Goal: Information Seeking & Learning: Learn about a topic

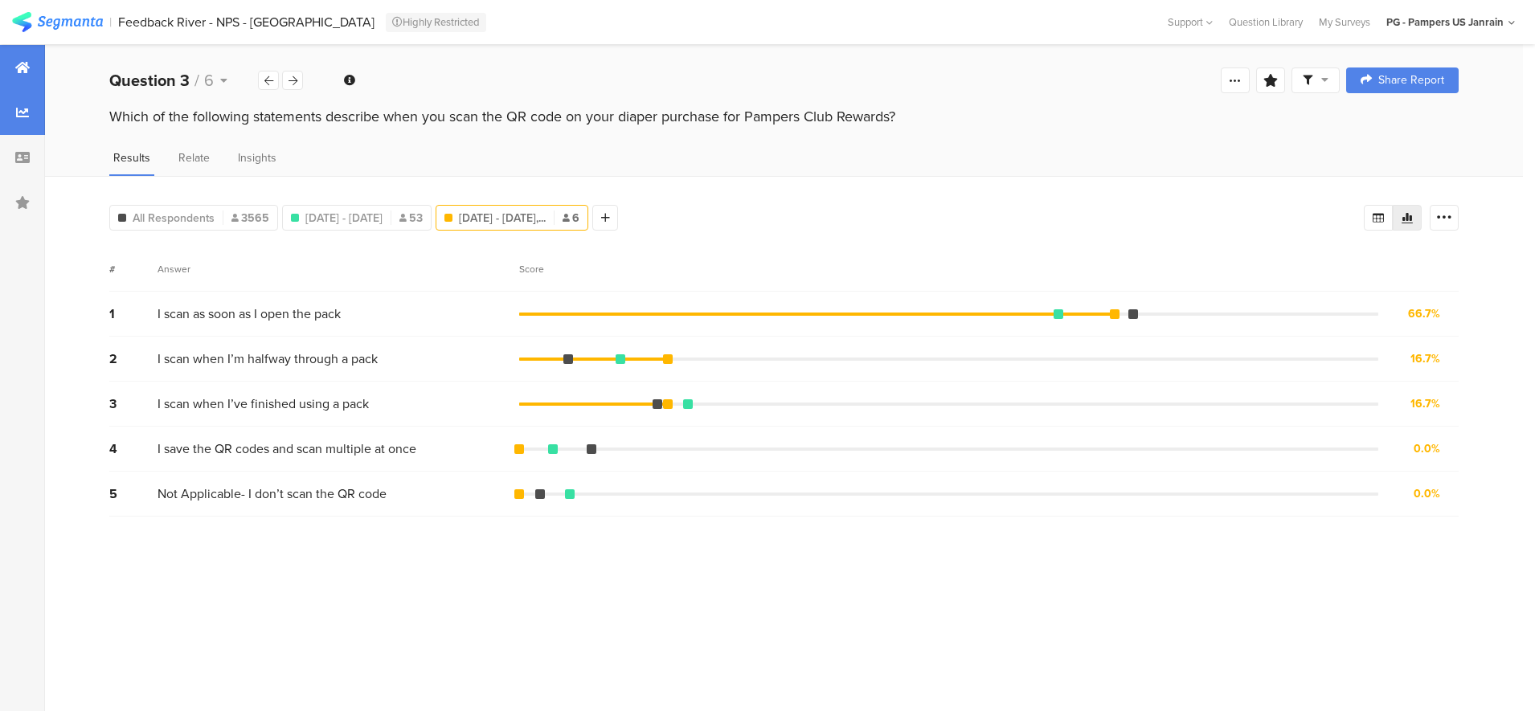
click at [34, 58] on div at bounding box center [22, 67] width 45 height 45
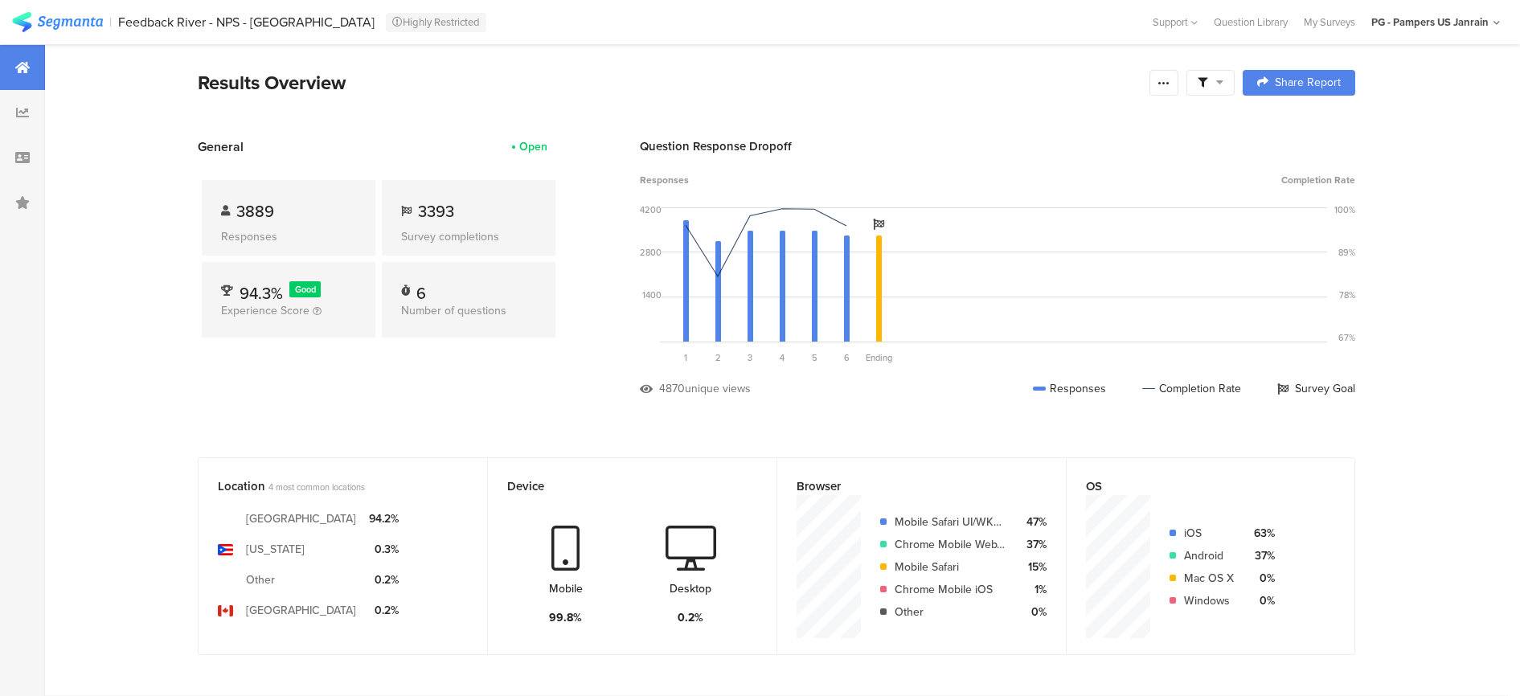
click at [62, 24] on img at bounding box center [57, 22] width 91 height 20
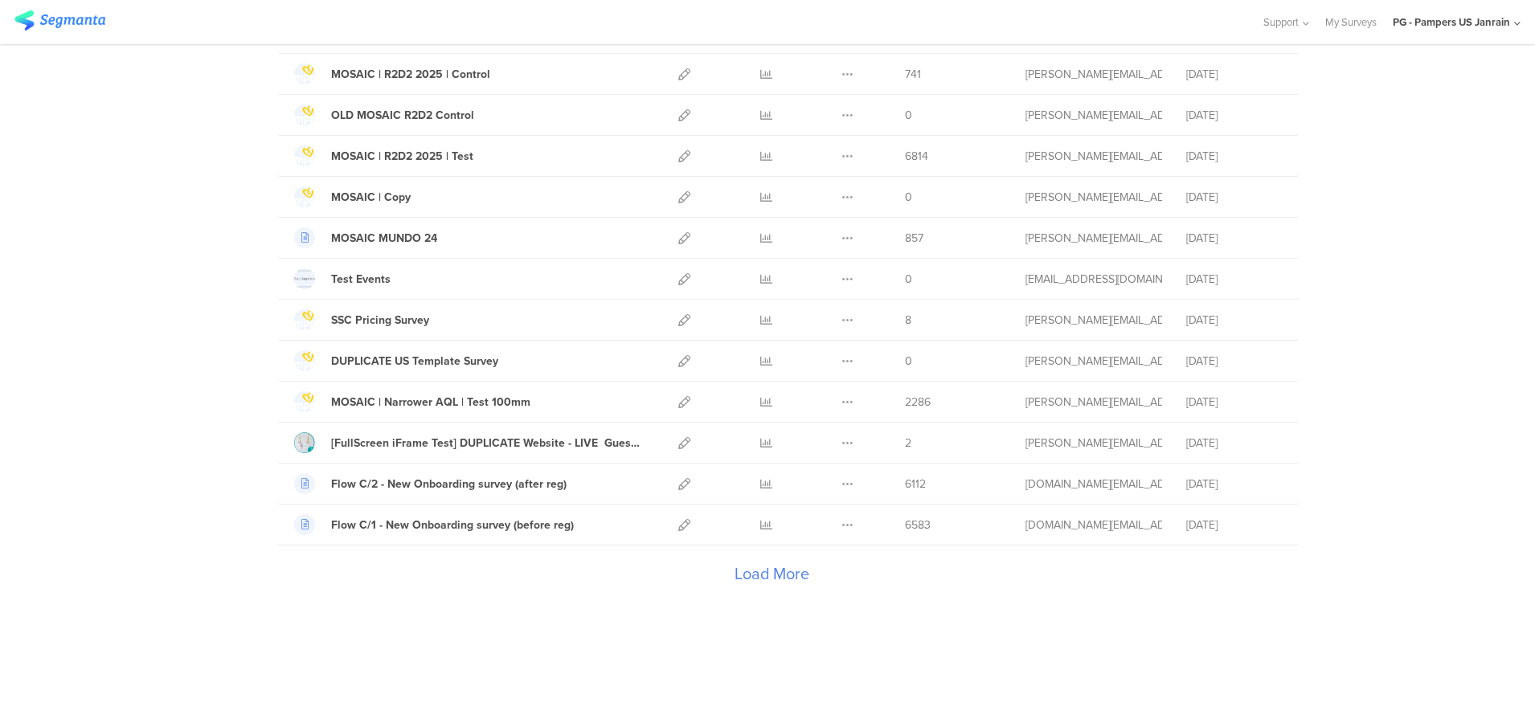
scroll to position [1721, 0]
click at [750, 575] on div "Load More" at bounding box center [771, 574] width 988 height 64
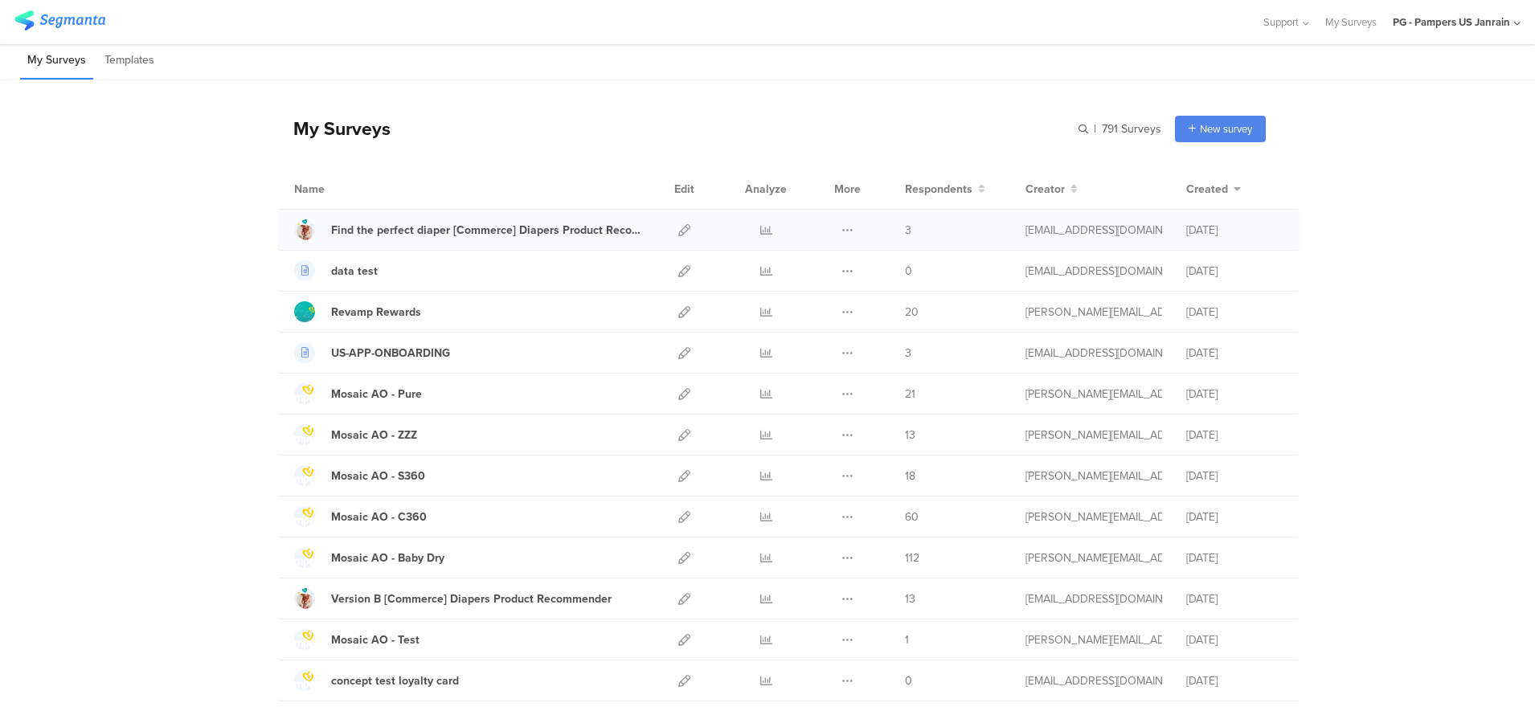
scroll to position [0, 0]
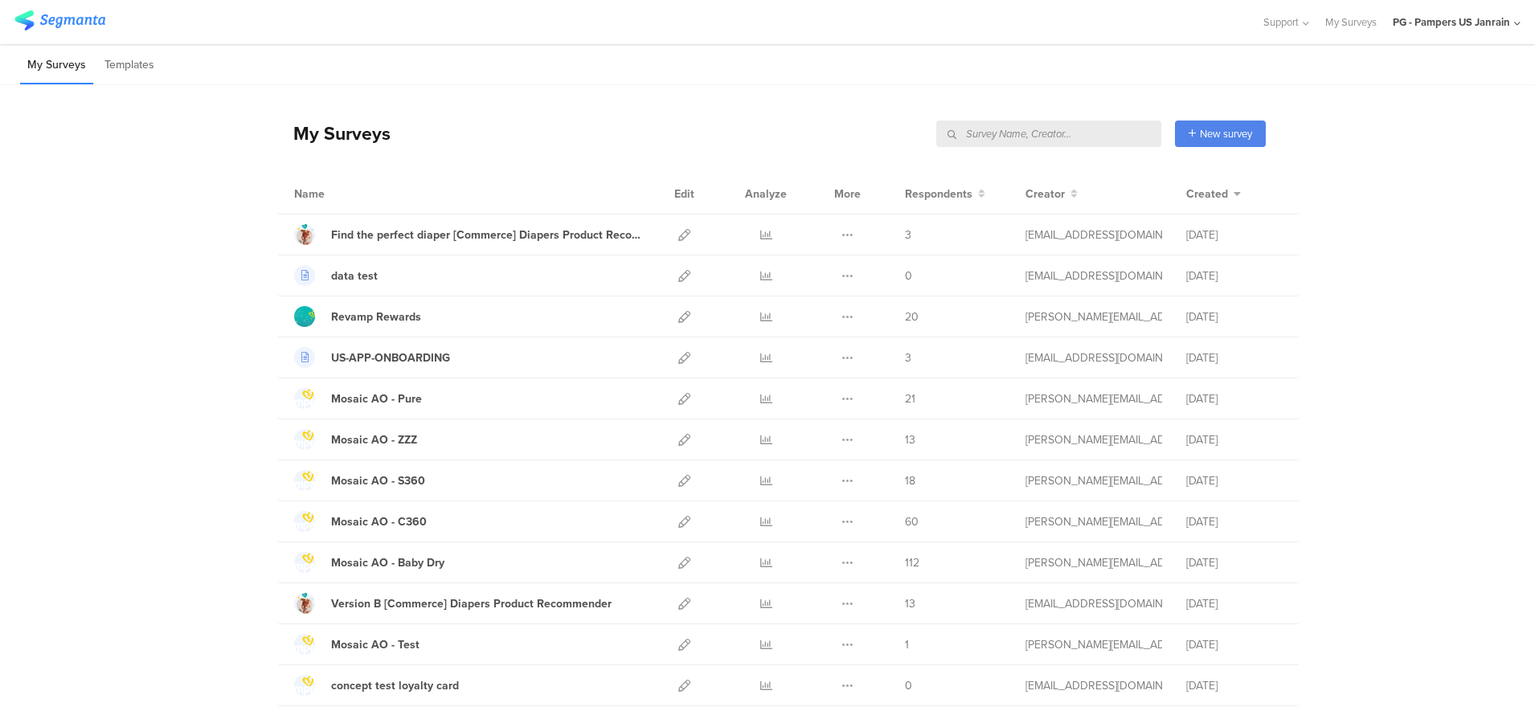
click at [1083, 138] on input "text" at bounding box center [1048, 134] width 225 height 27
type input "feedback loop"
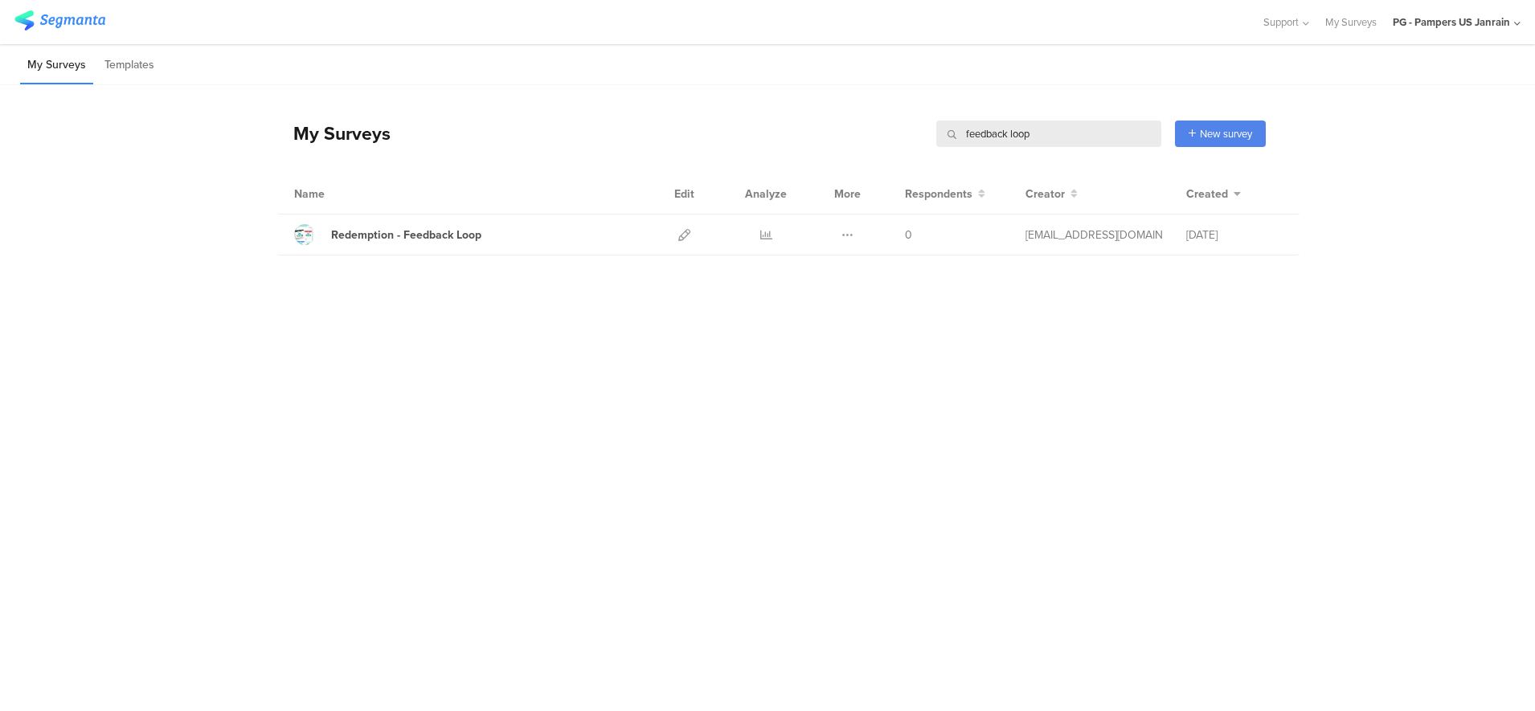
drag, startPoint x: 1045, startPoint y: 132, endPoint x: 916, endPoint y: 150, distance: 129.9
click at [916, 150] on div "My Surveys feedback loop feedback loop New survey Start from scratch Choose fro…" at bounding box center [771, 133] width 988 height 64
type input "nil"
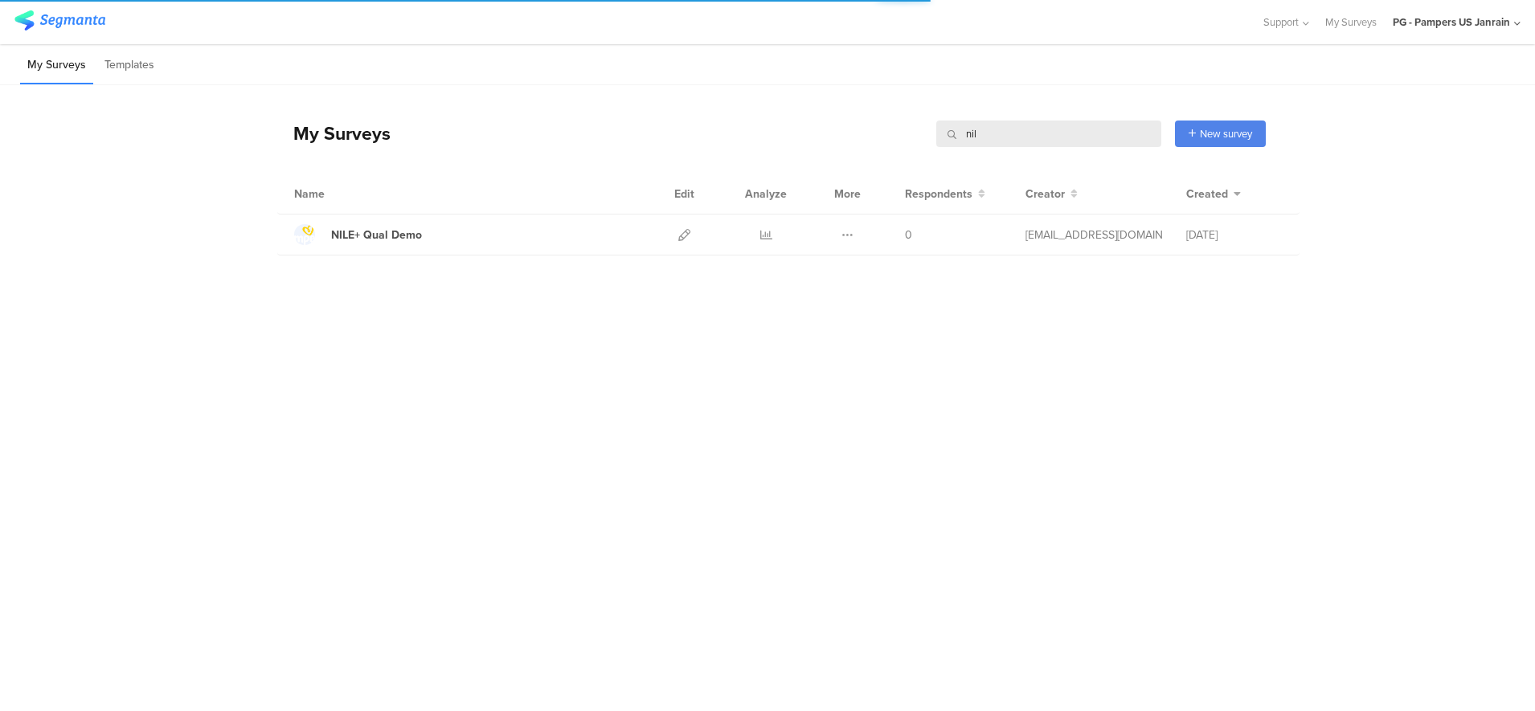
drag, startPoint x: 1000, startPoint y: 133, endPoint x: 930, endPoint y: 133, distance: 70.7
click at [930, 133] on div "My Surveys nil nil New survey Start from scratch Choose from templates" at bounding box center [771, 133] width 988 height 64
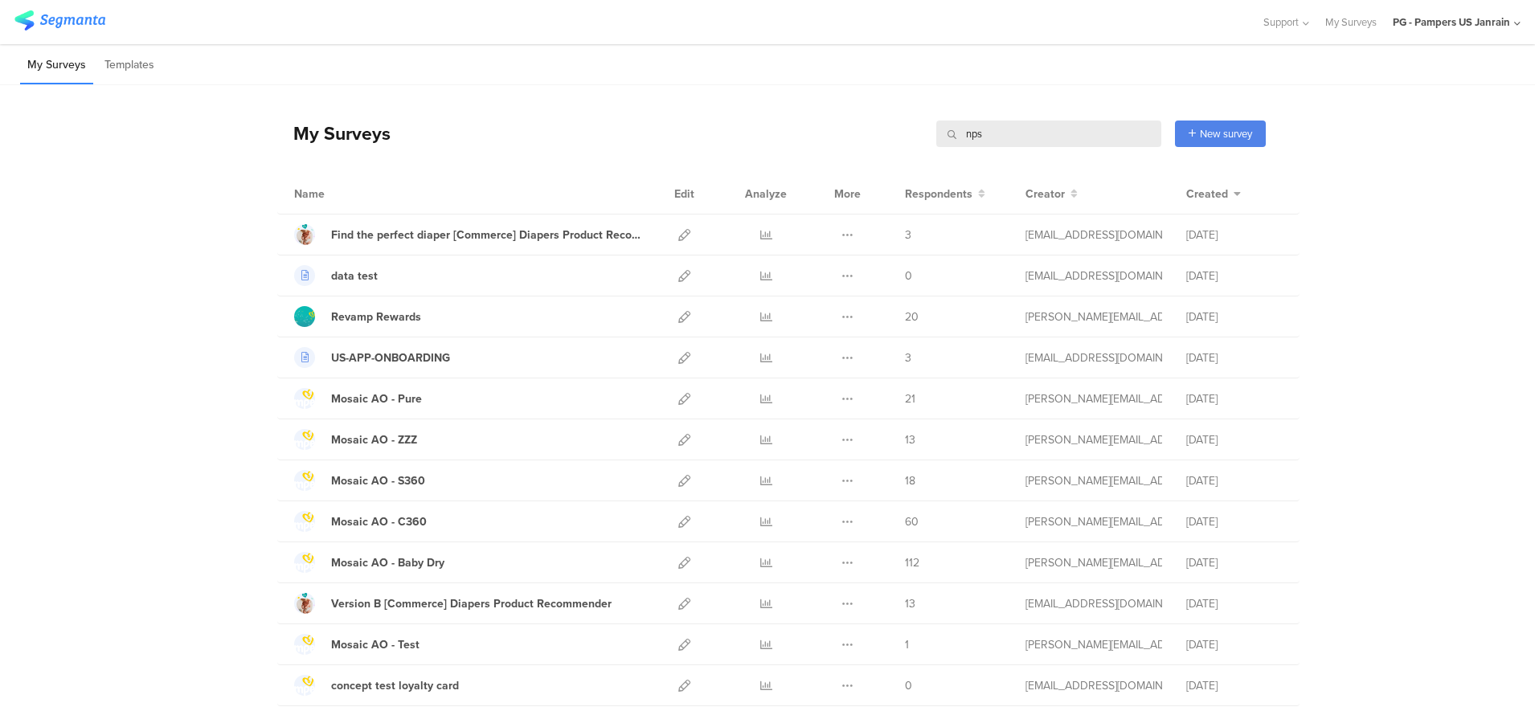
type input "nps"
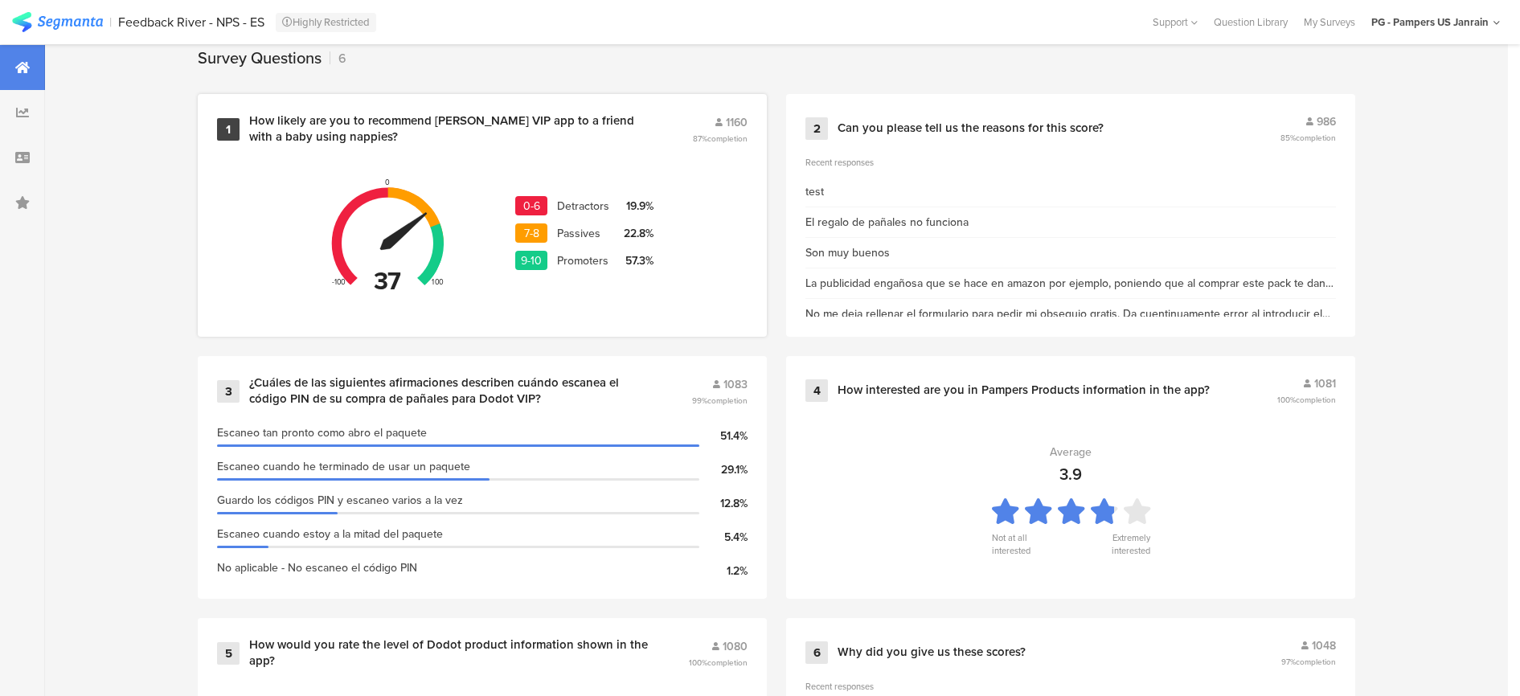
scroll to position [576, 0]
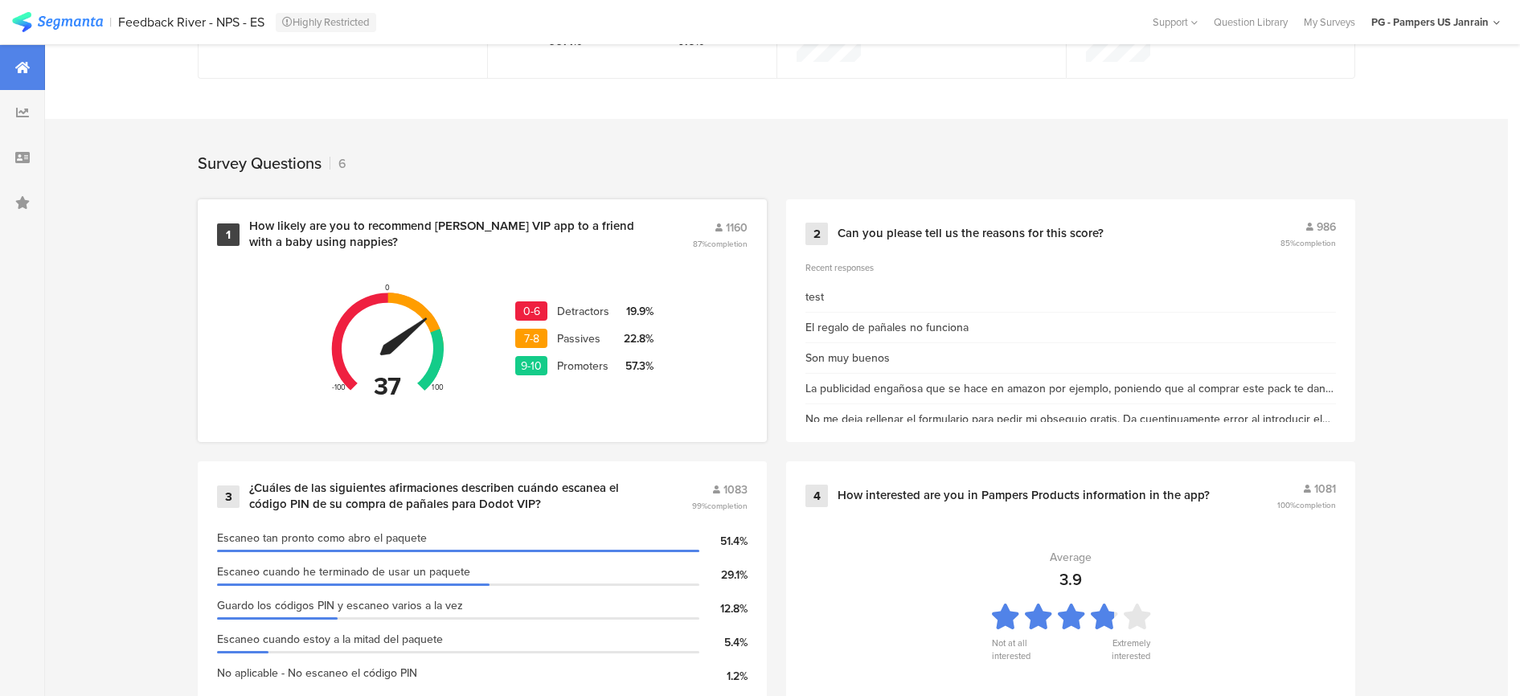
click at [593, 227] on div "How likely are you to recommend Dodot VIP app to a friend with a baby using nap…" at bounding box center [451, 234] width 404 height 31
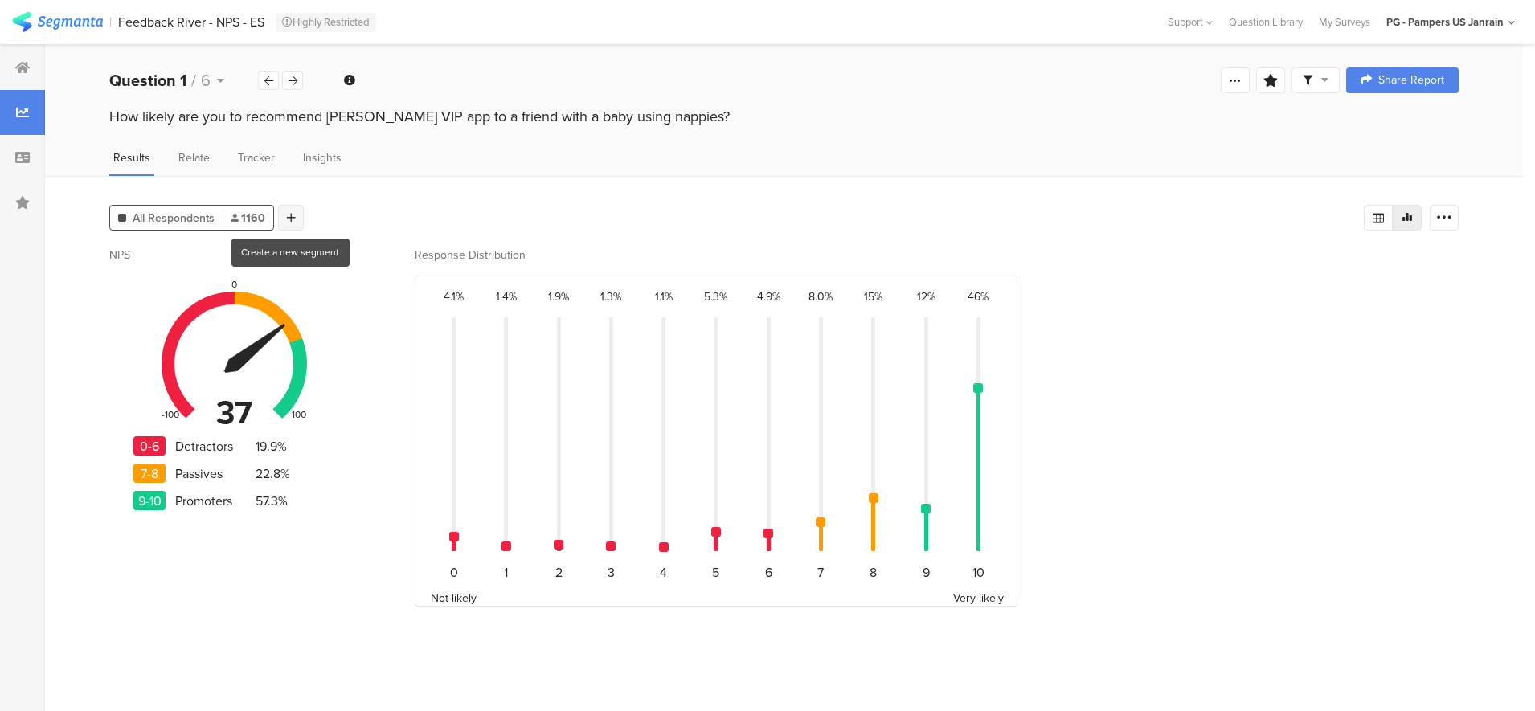
click at [287, 221] on icon at bounding box center [291, 217] width 9 height 11
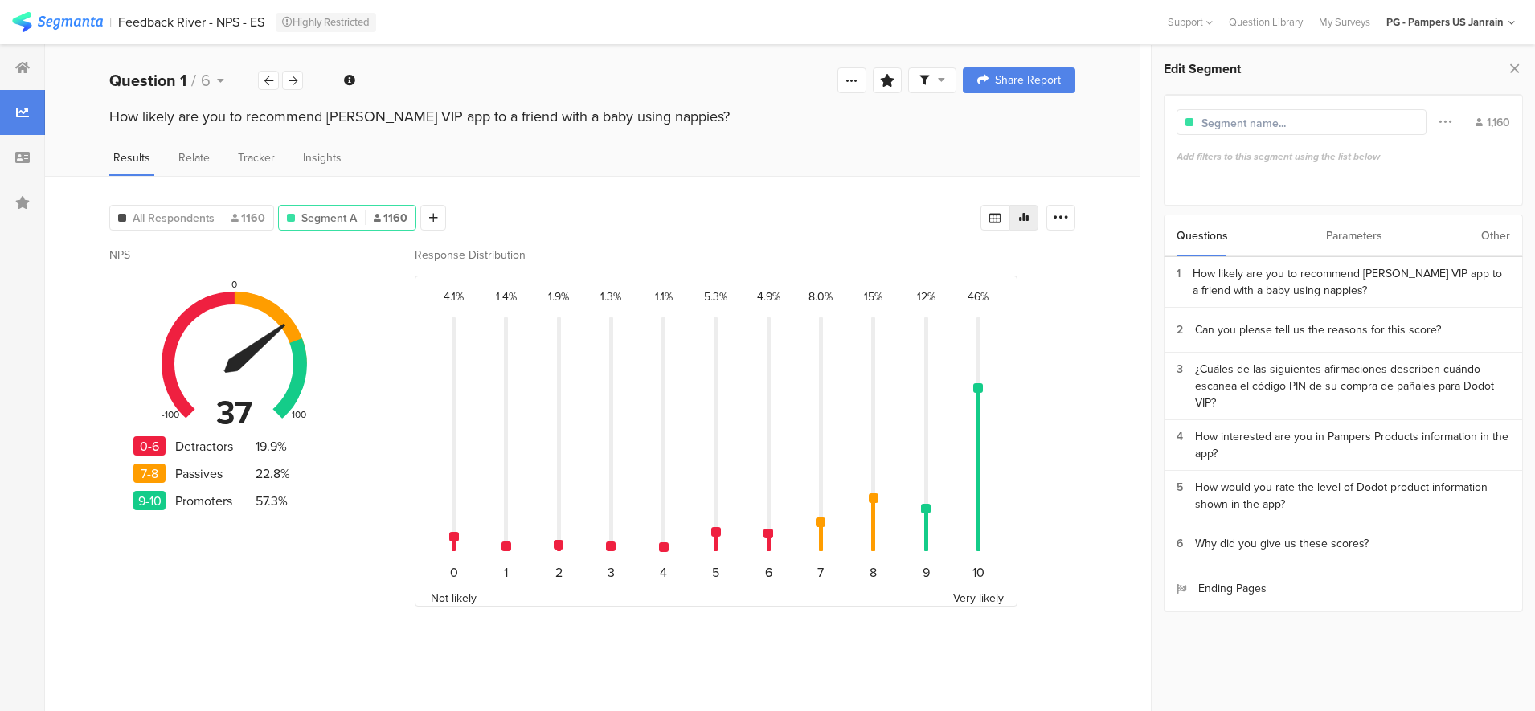
click at [1391, 222] on div "Questions Parameters Other" at bounding box center [1344, 236] width 360 height 43
click at [1386, 231] on div "Questions Parameters Other" at bounding box center [1344, 236] width 360 height 43
click at [1378, 244] on div "Parameters" at bounding box center [1354, 235] width 56 height 41
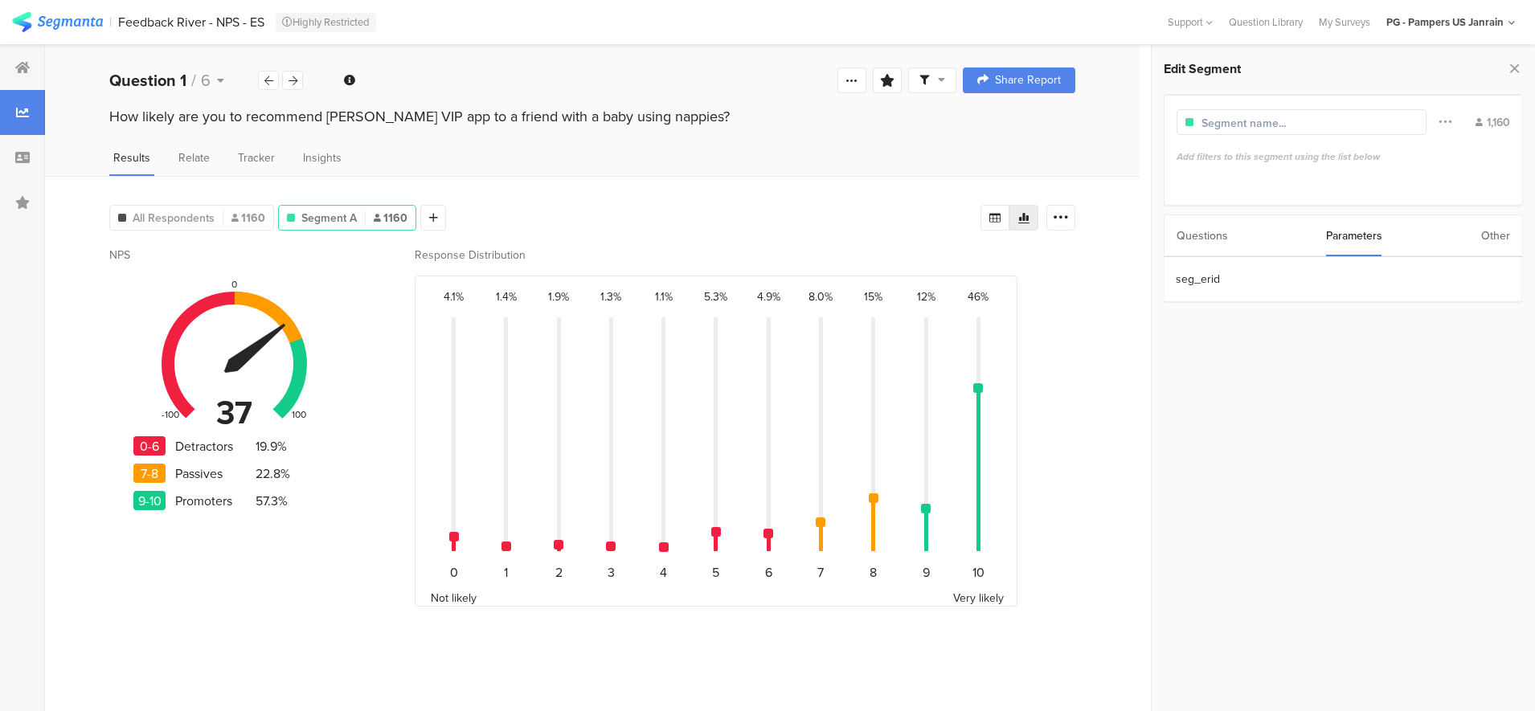
click at [1500, 247] on div "Other" at bounding box center [1495, 235] width 29 height 41
click at [1252, 266] on section "Time Range" at bounding box center [1343, 279] width 358 height 45
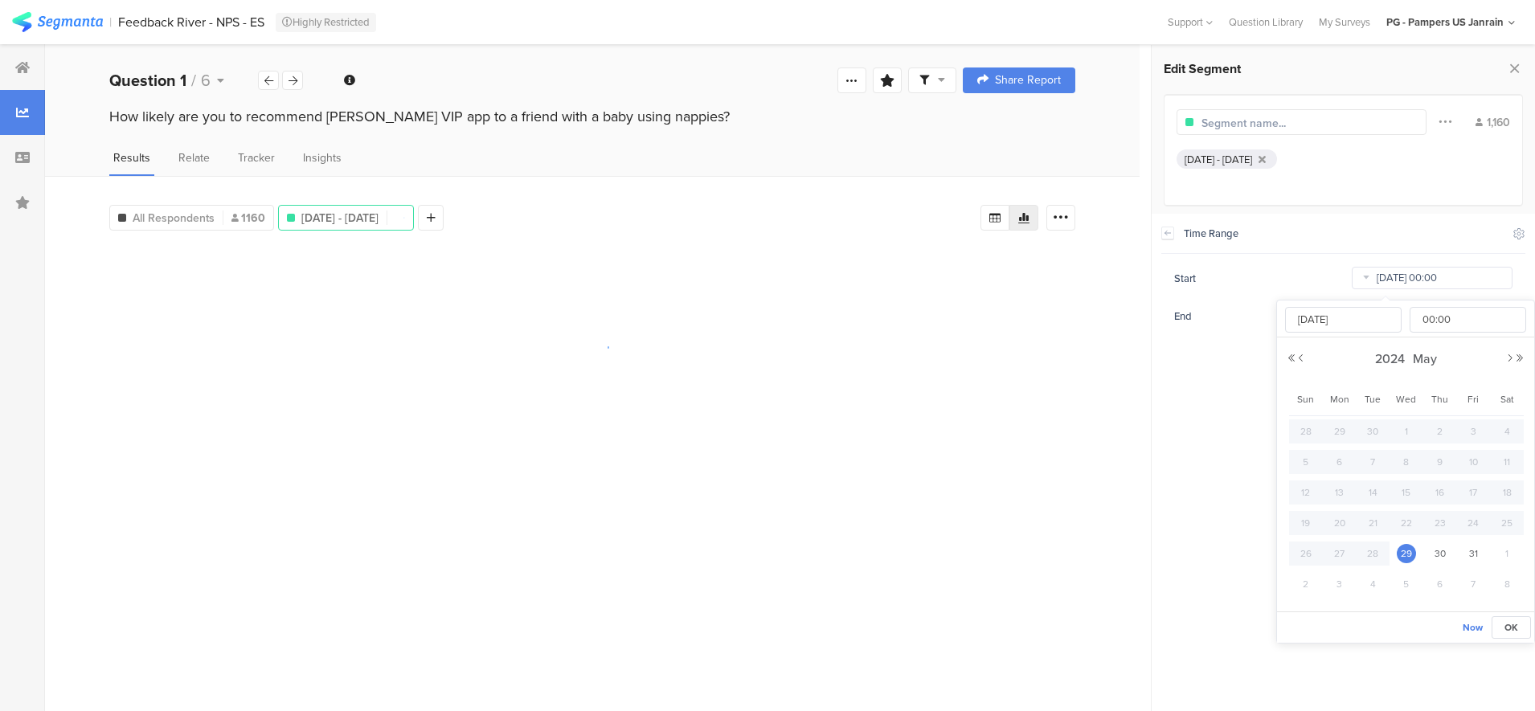
click at [1394, 276] on input "May 29 2024 00:00" at bounding box center [1432, 278] width 161 height 23
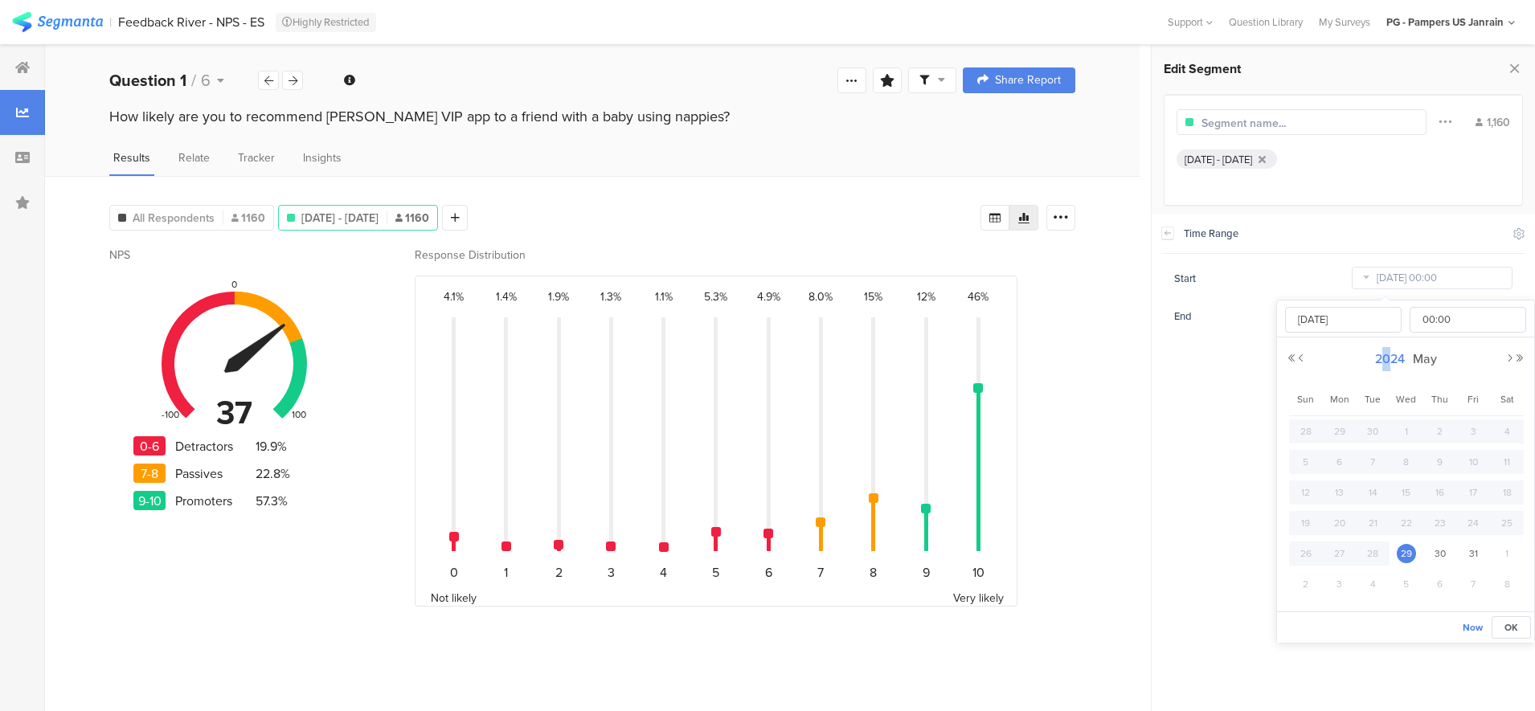
click at [1383, 358] on span "2024" at bounding box center [1390, 359] width 38 height 18
click at [1381, 470] on link "2025" at bounding box center [1376, 468] width 39 height 26
click at [1500, 464] on link "Aug" at bounding box center [1494, 468] width 39 height 26
click at [1475, 427] on span "1" at bounding box center [1472, 431] width 19 height 19
type input "Aug 01 2025 00:00"
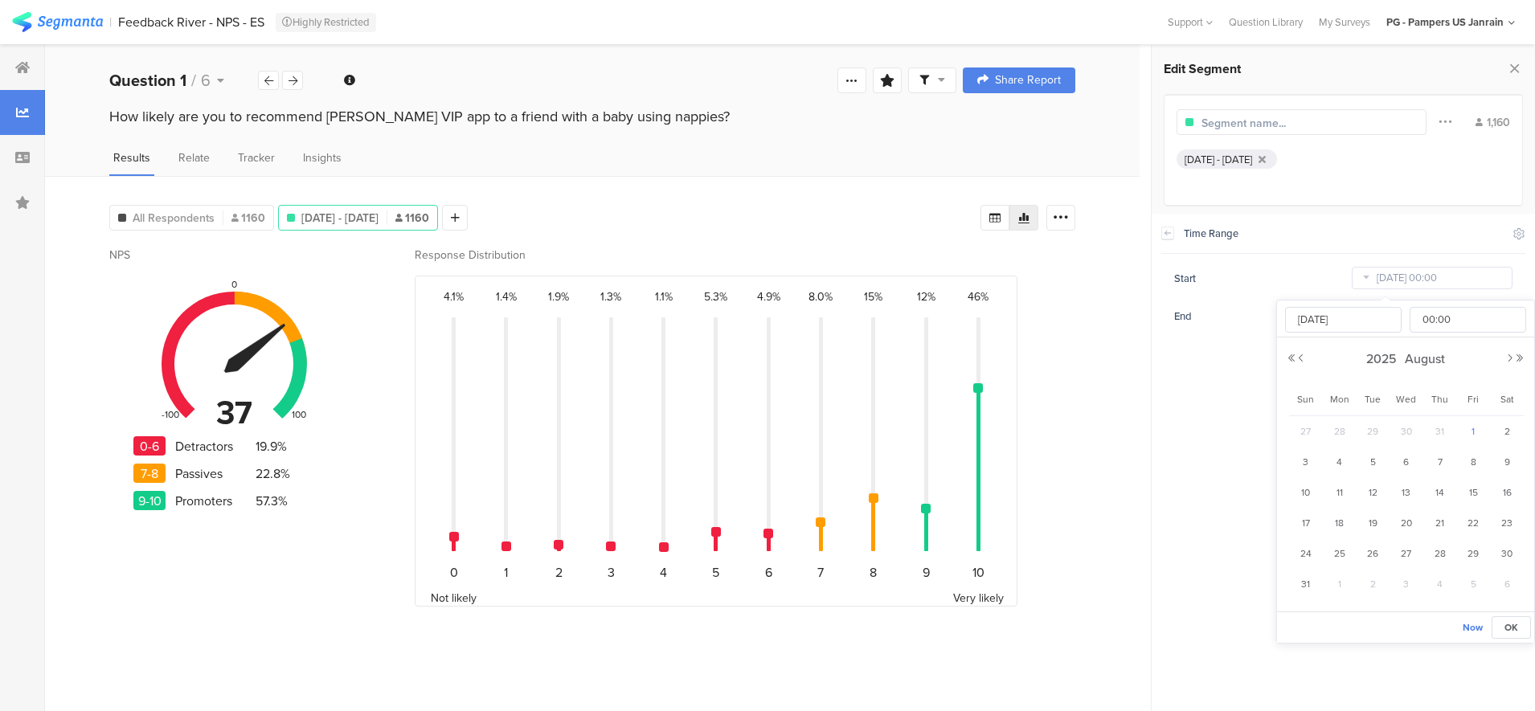
type input "Aug 01 2025"
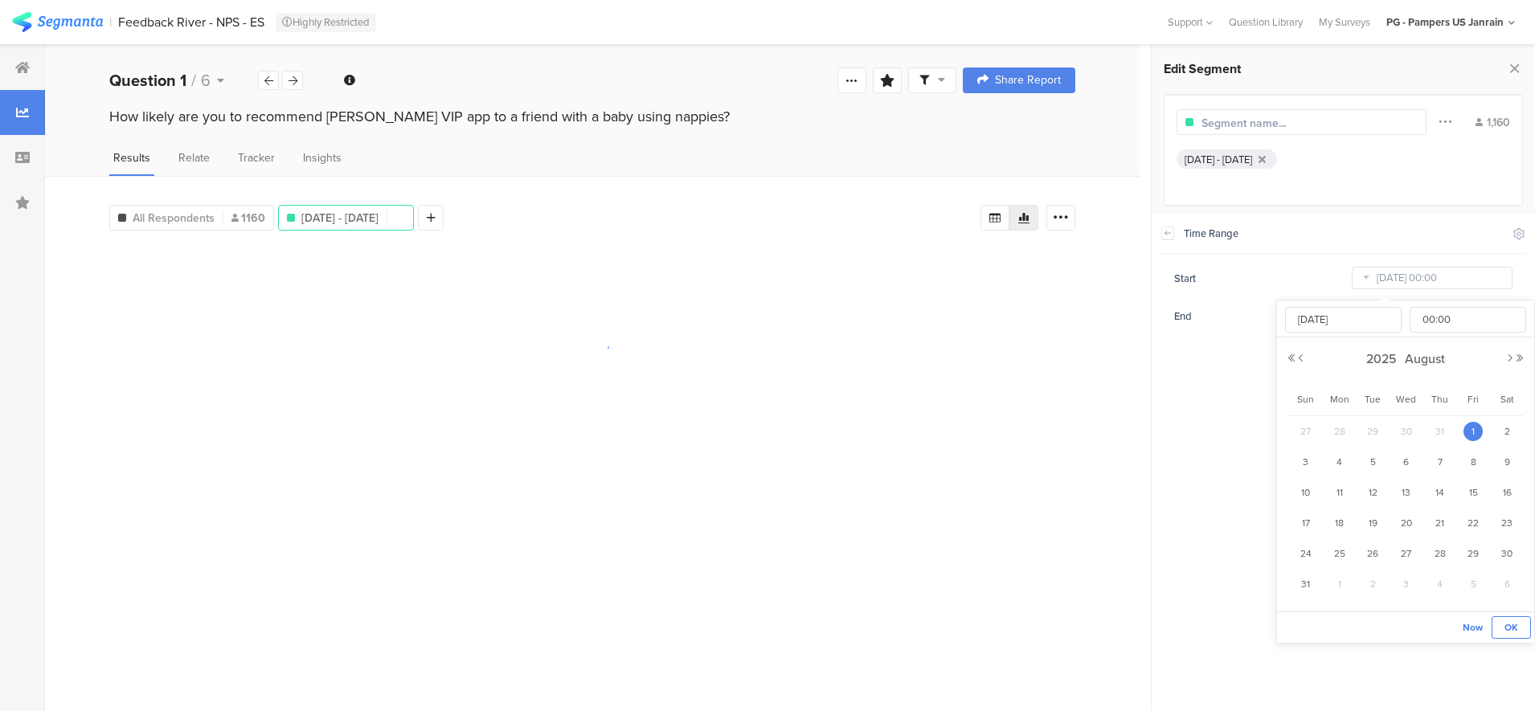
click at [1511, 627] on span "OK" at bounding box center [1511, 627] width 14 height 14
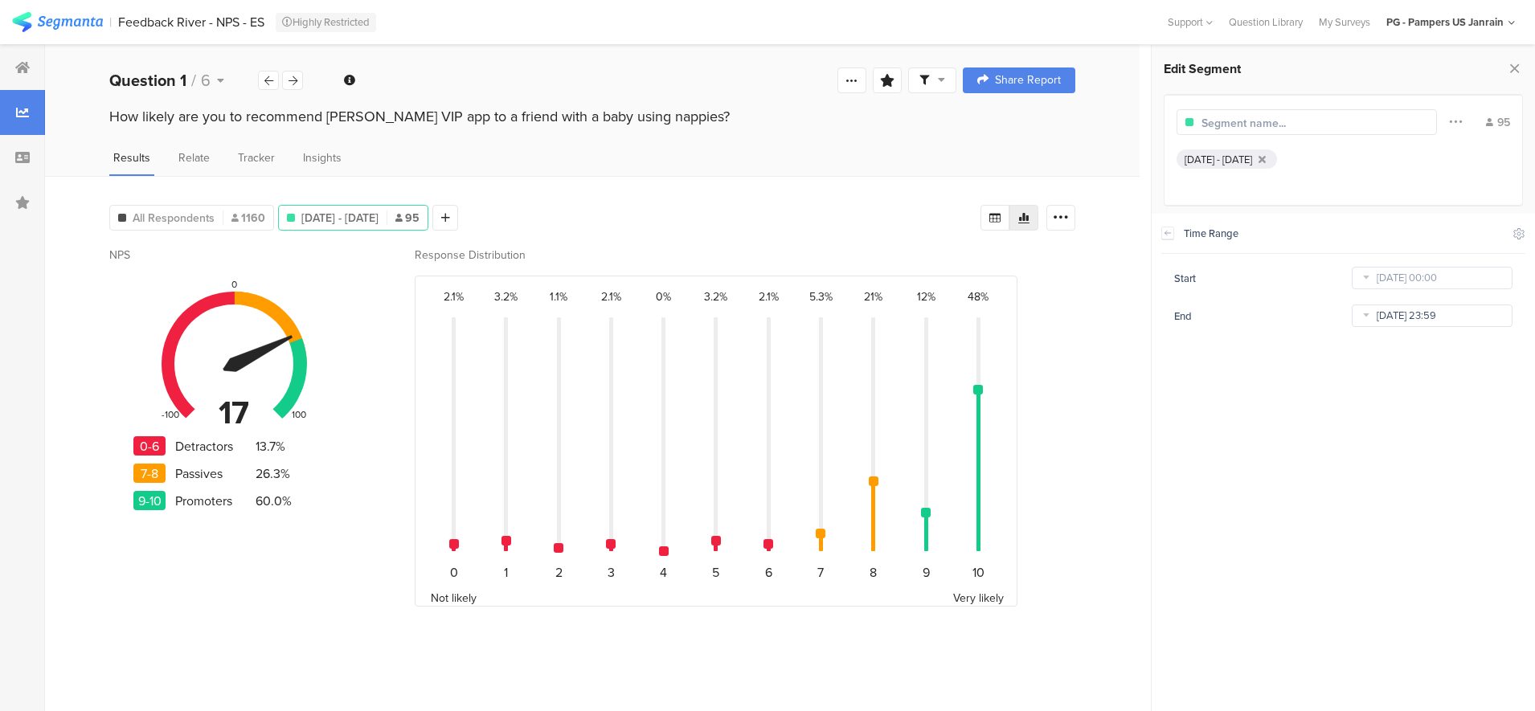
click at [1385, 316] on input "Oct 03 2025 23:59" at bounding box center [1432, 316] width 161 height 23
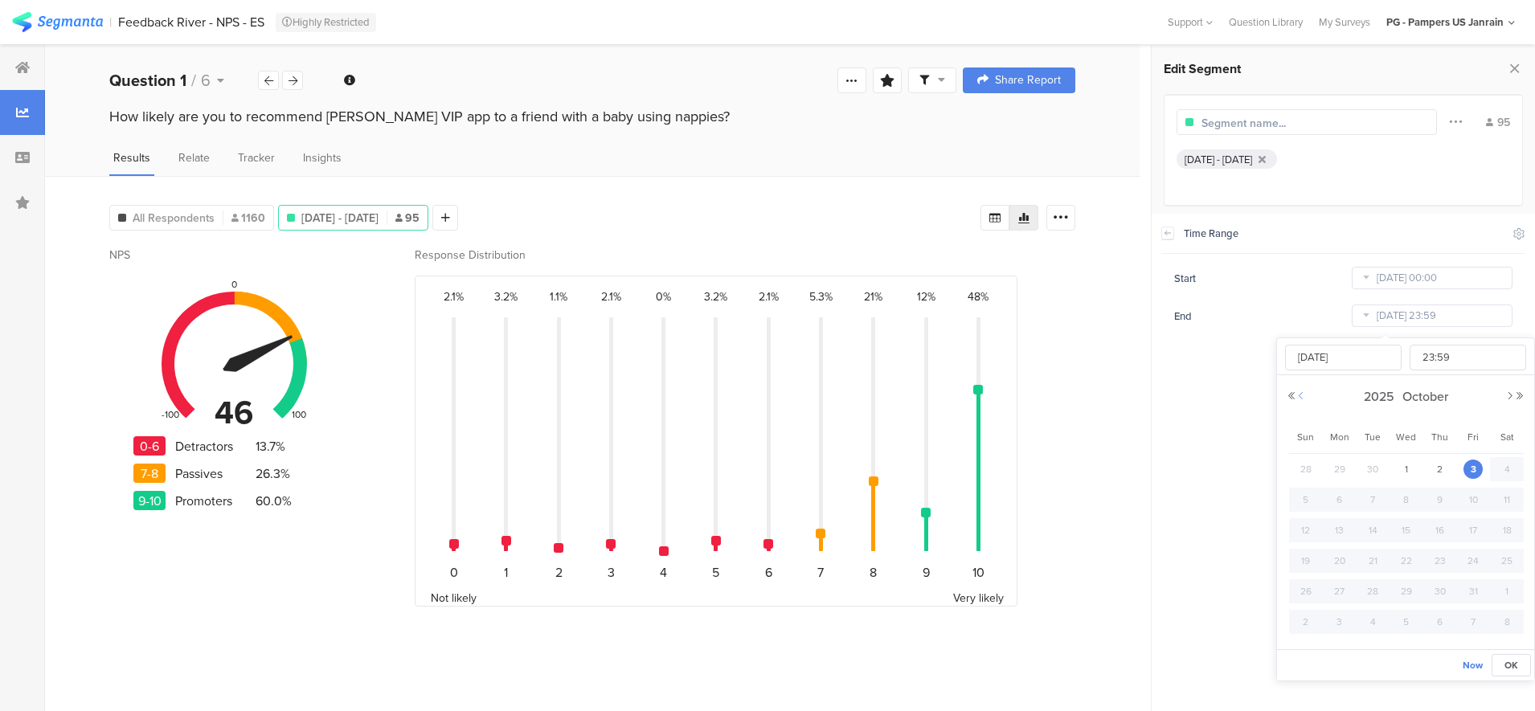
click at [1300, 399] on button "Previous Month" at bounding box center [1301, 396] width 10 height 10
click at [1298, 618] on div "31" at bounding box center [1306, 622] width 34 height 24
type input "Aug 31 2025 23:59"
type input "Aug 31 2025"
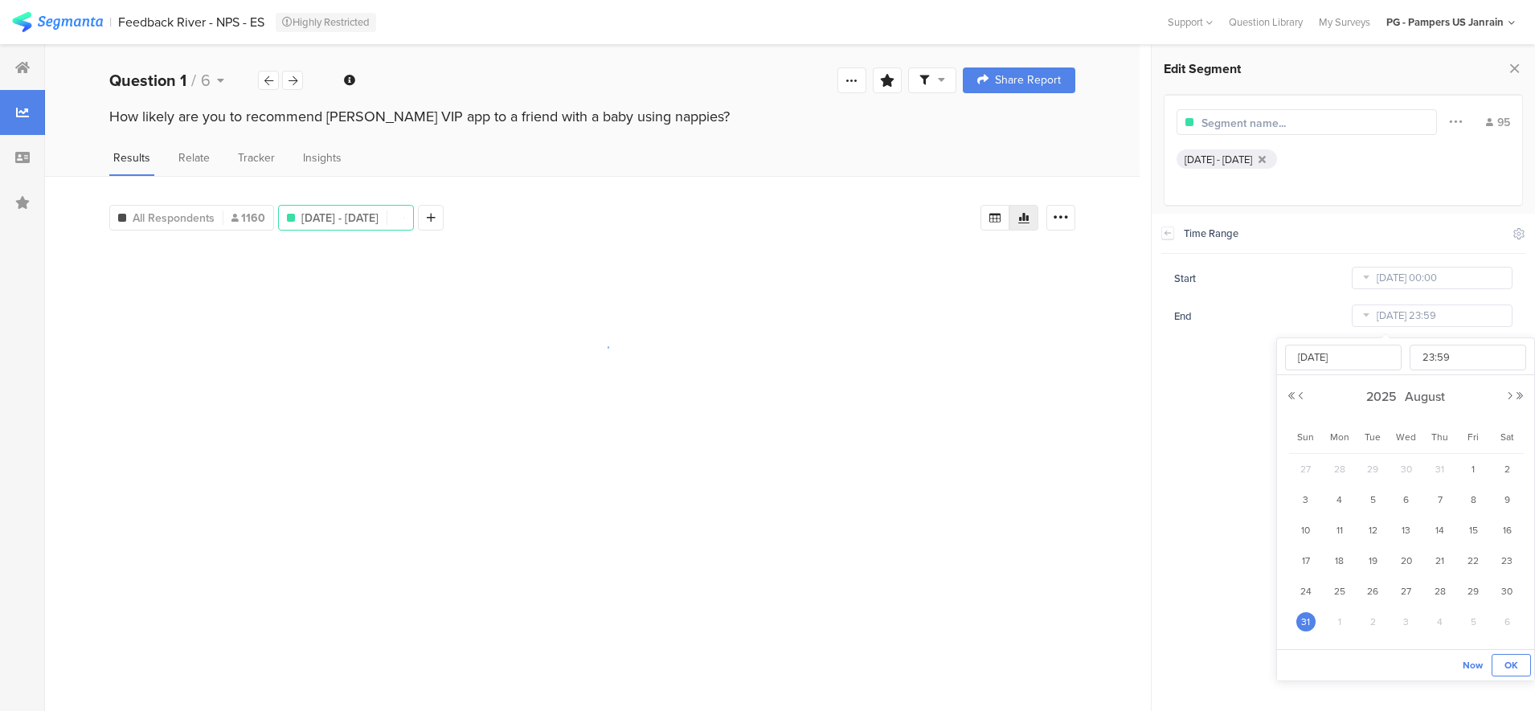
click at [1507, 664] on span "OK" at bounding box center [1511, 665] width 14 height 14
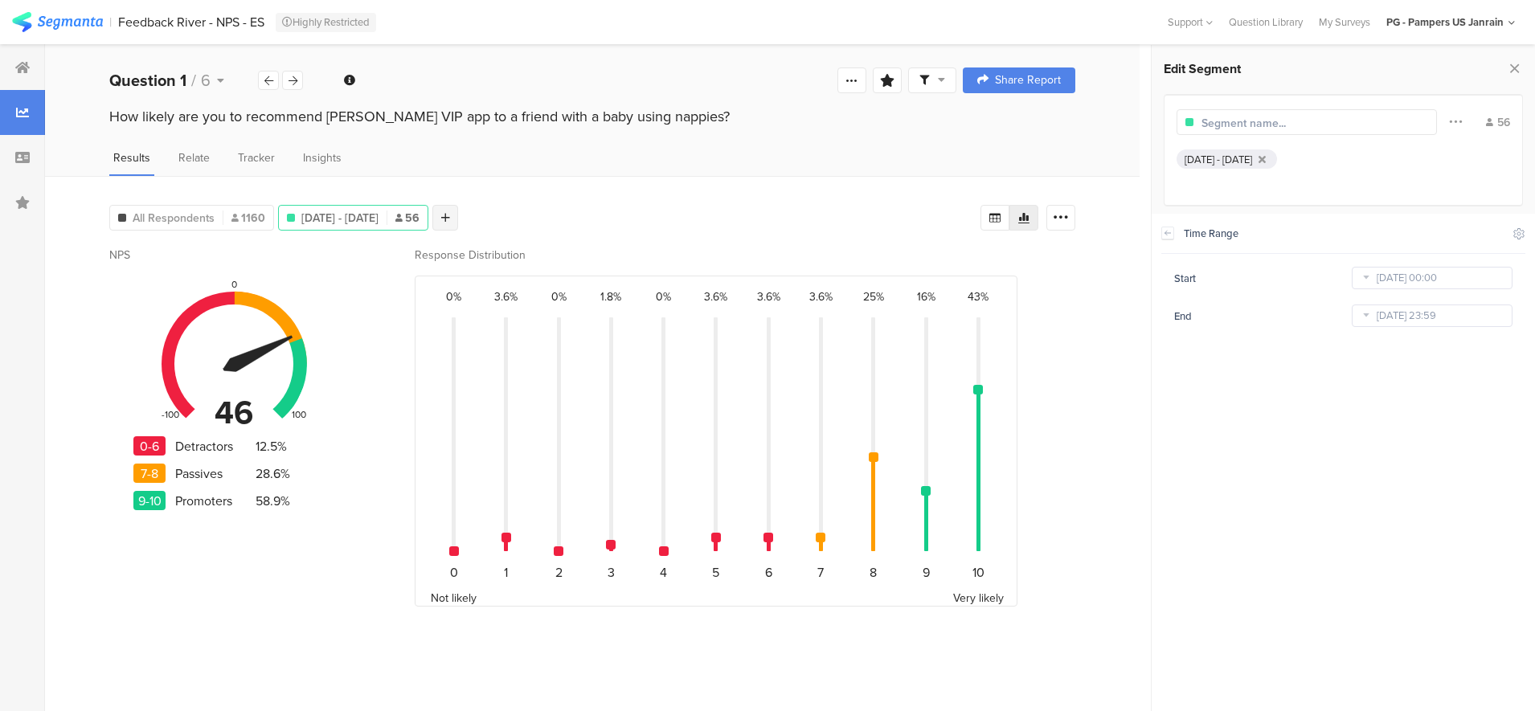
click at [458, 224] on div at bounding box center [445, 218] width 26 height 26
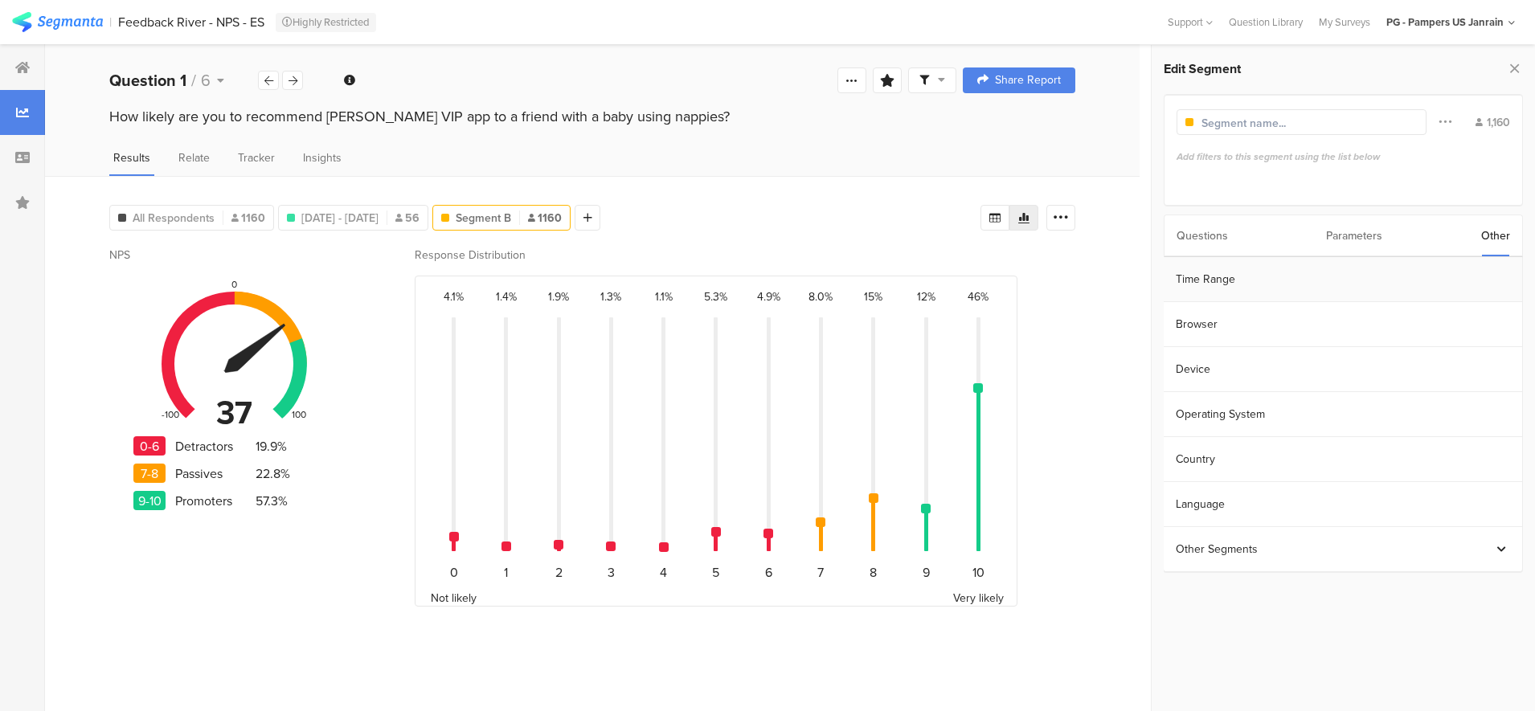
click at [1268, 282] on section "Time Range" at bounding box center [1343, 279] width 358 height 45
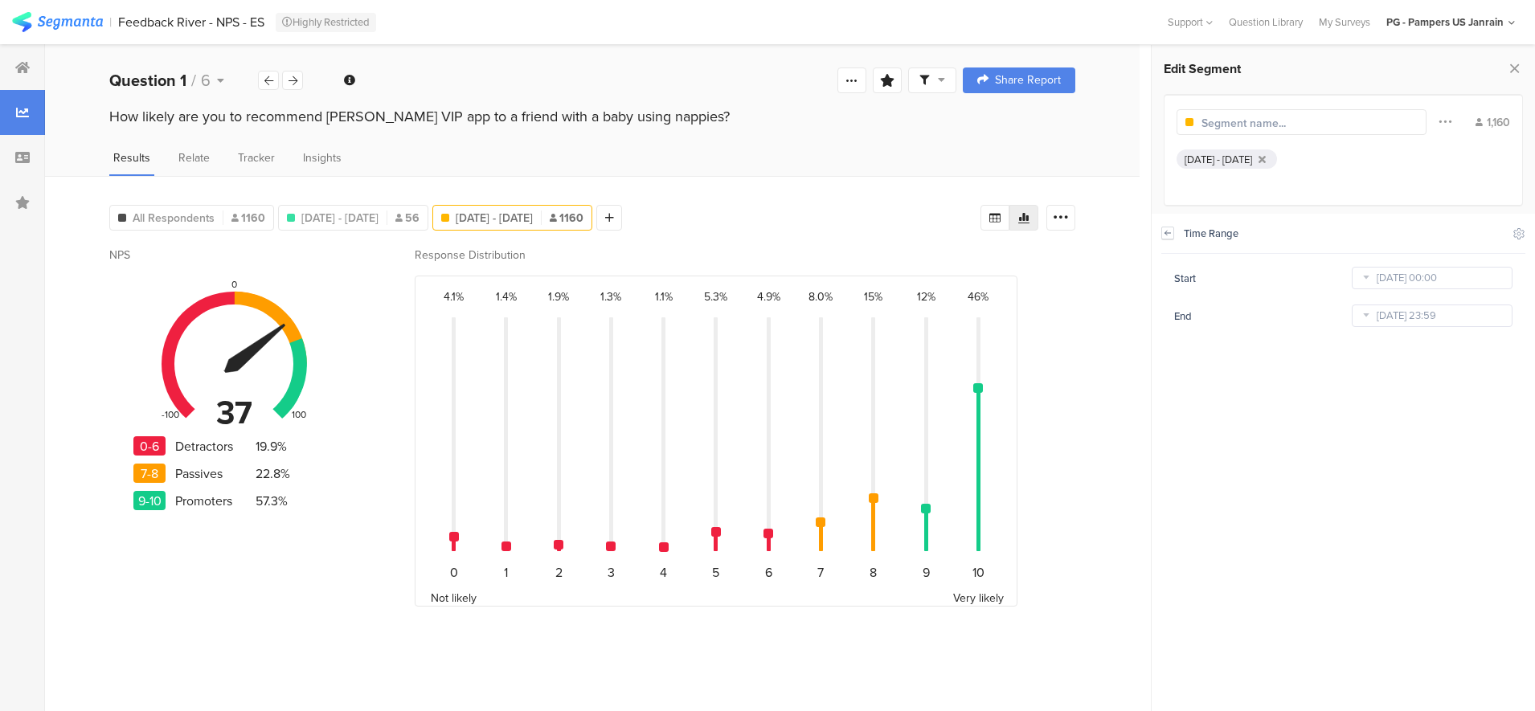
click at [1164, 232] on icon at bounding box center [1167, 233] width 11 height 13
click at [1230, 284] on section "Time Range" at bounding box center [1343, 279] width 358 height 45
click at [1368, 281] on icon at bounding box center [1366, 278] width 20 height 26
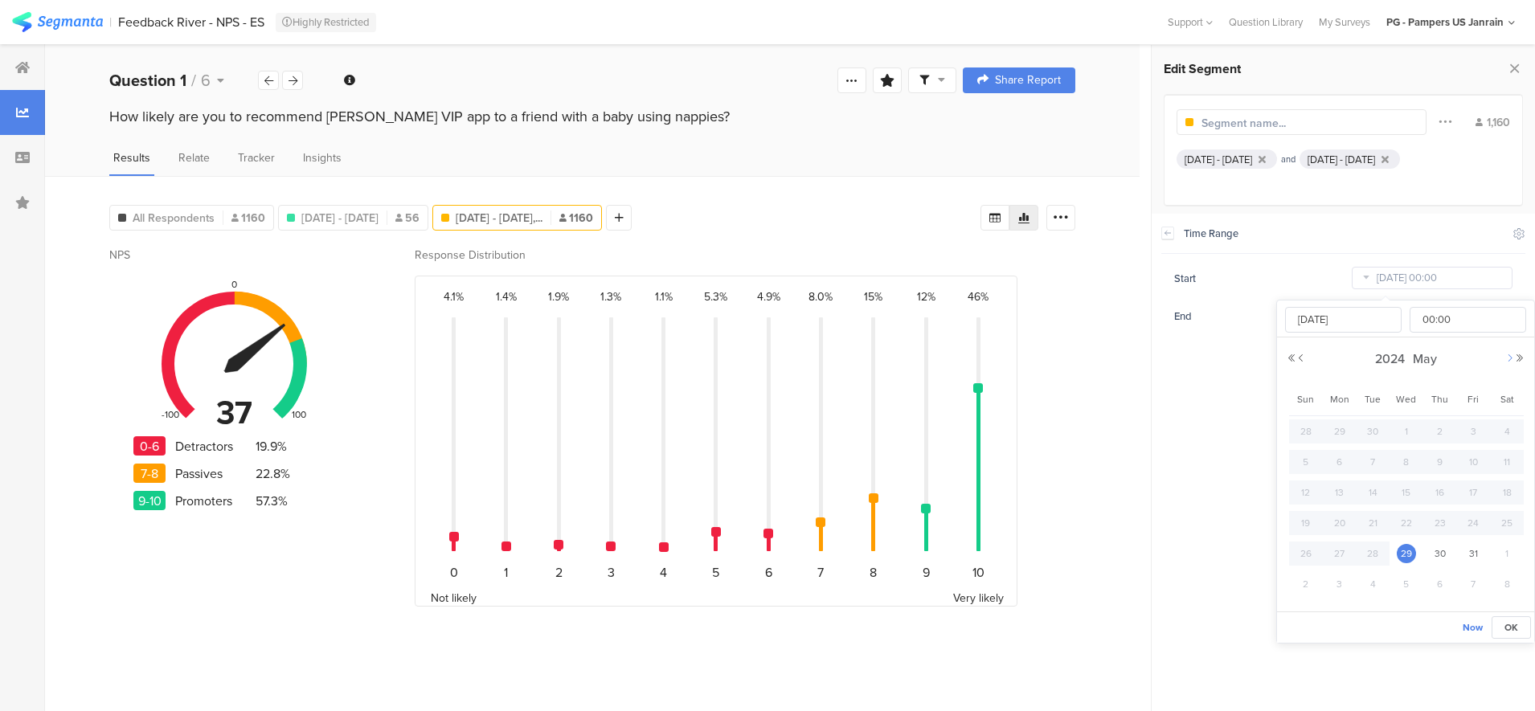
click at [1509, 358] on button "Next Month" at bounding box center [1510, 359] width 10 height 10
click at [1387, 358] on span "2024" at bounding box center [1387, 359] width 38 height 18
click at [1381, 471] on link "2025" at bounding box center [1376, 468] width 39 height 26
click at [1324, 526] on link "Sep" at bounding box center [1318, 526] width 39 height 26
click at [1334, 428] on span "1" at bounding box center [1339, 431] width 19 height 19
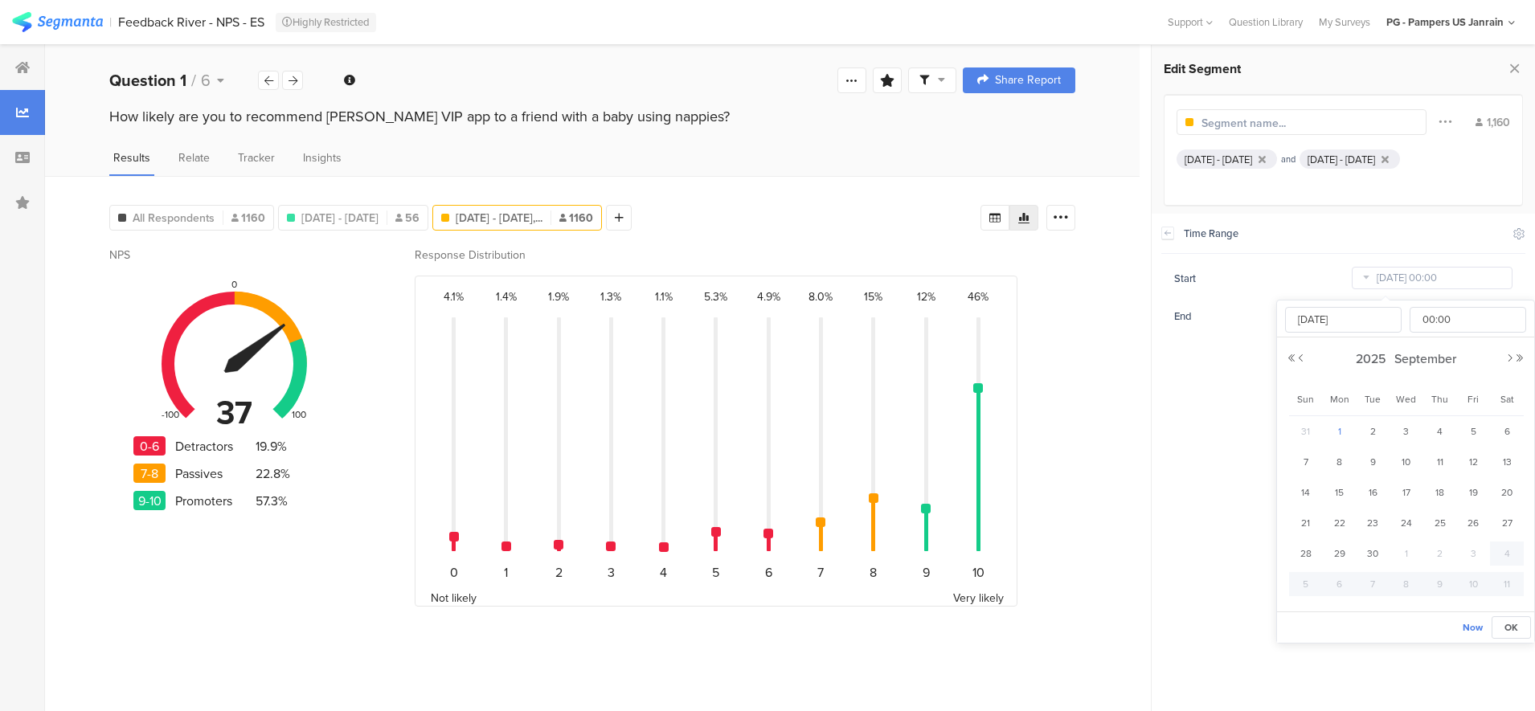
type input "Sep 01 2025 00:00"
type input "Sep 01 2025"
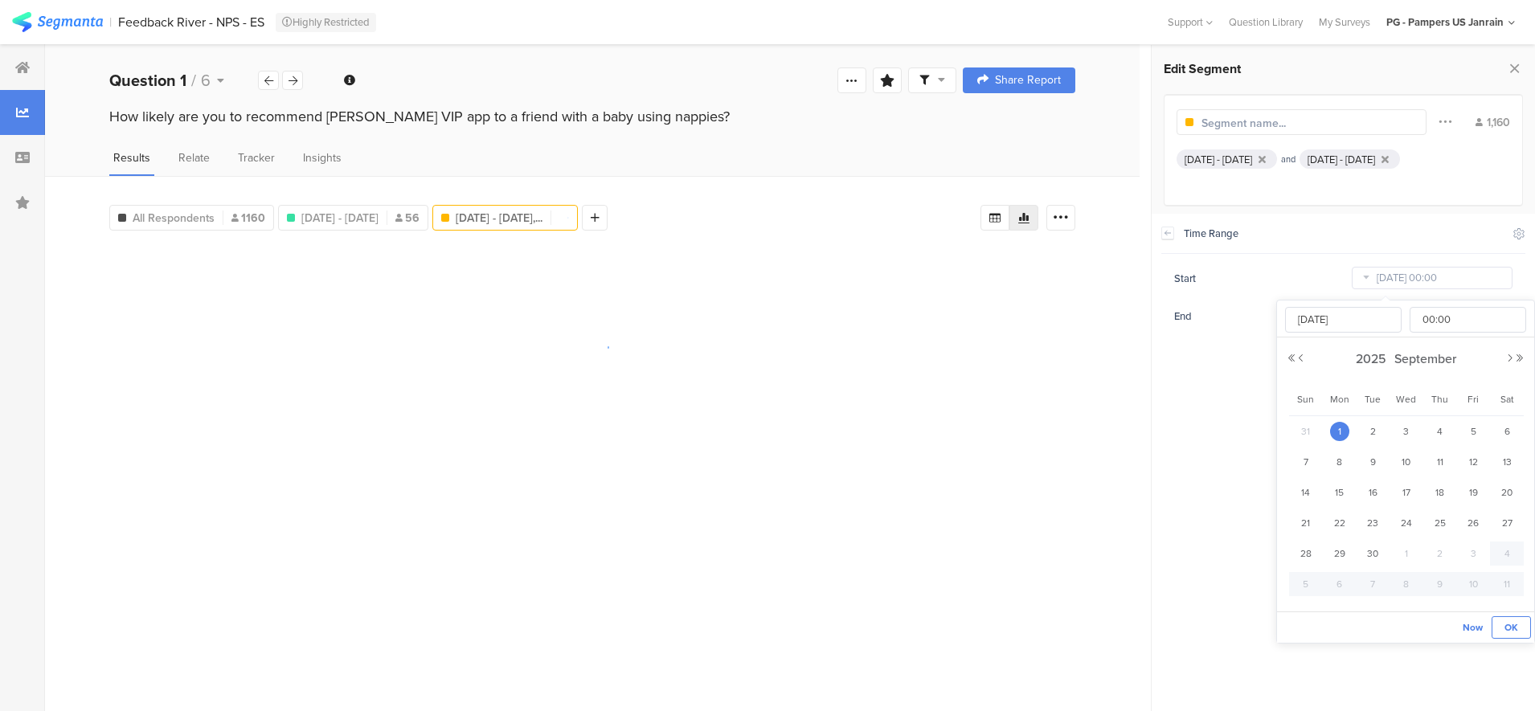
click at [1519, 620] on button "OK" at bounding box center [1510, 627] width 39 height 23
click at [1370, 312] on icon at bounding box center [1366, 316] width 20 height 26
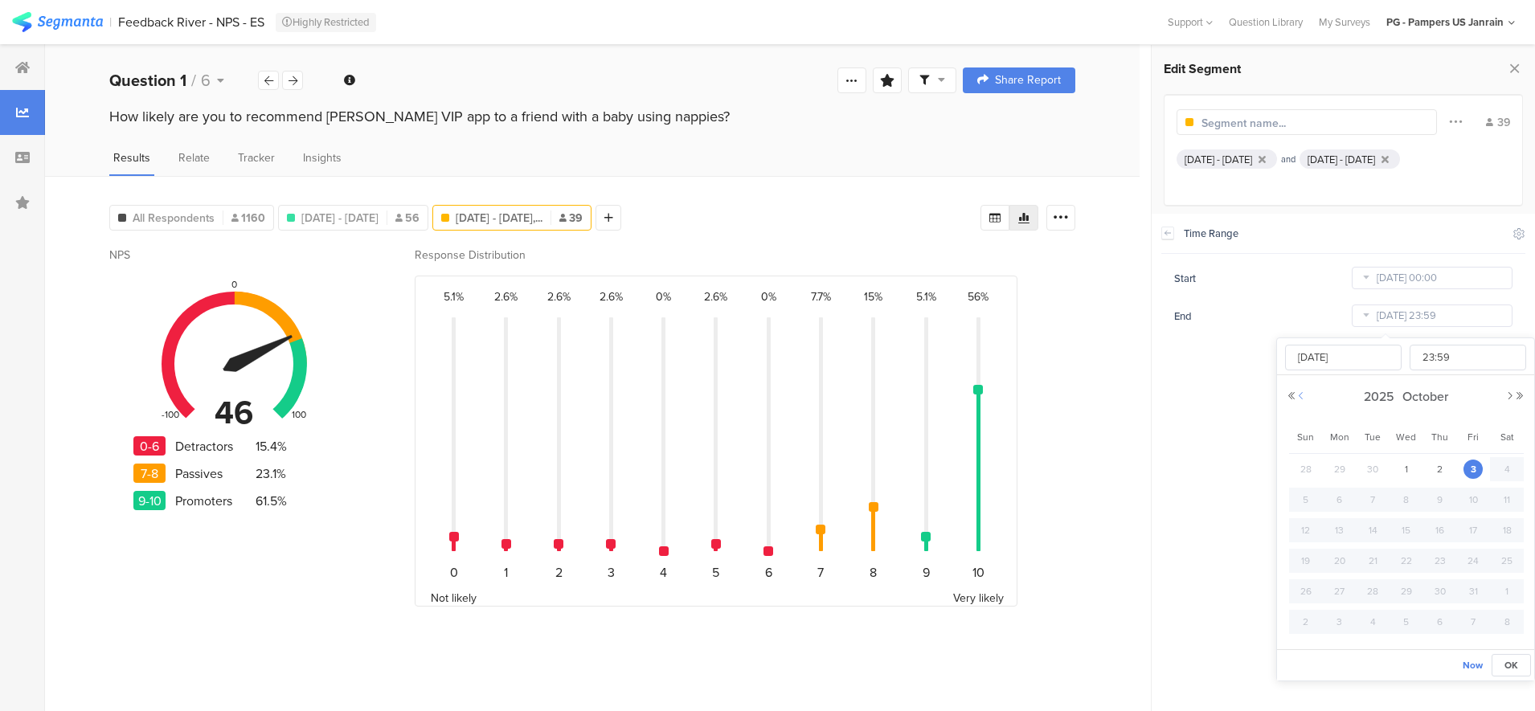
click at [1297, 399] on button "Previous Month" at bounding box center [1301, 396] width 10 height 10
click at [1373, 599] on span "30" at bounding box center [1372, 591] width 19 height 19
type input "Sep 30 2025 23:59"
type input "Sep 30 2025"
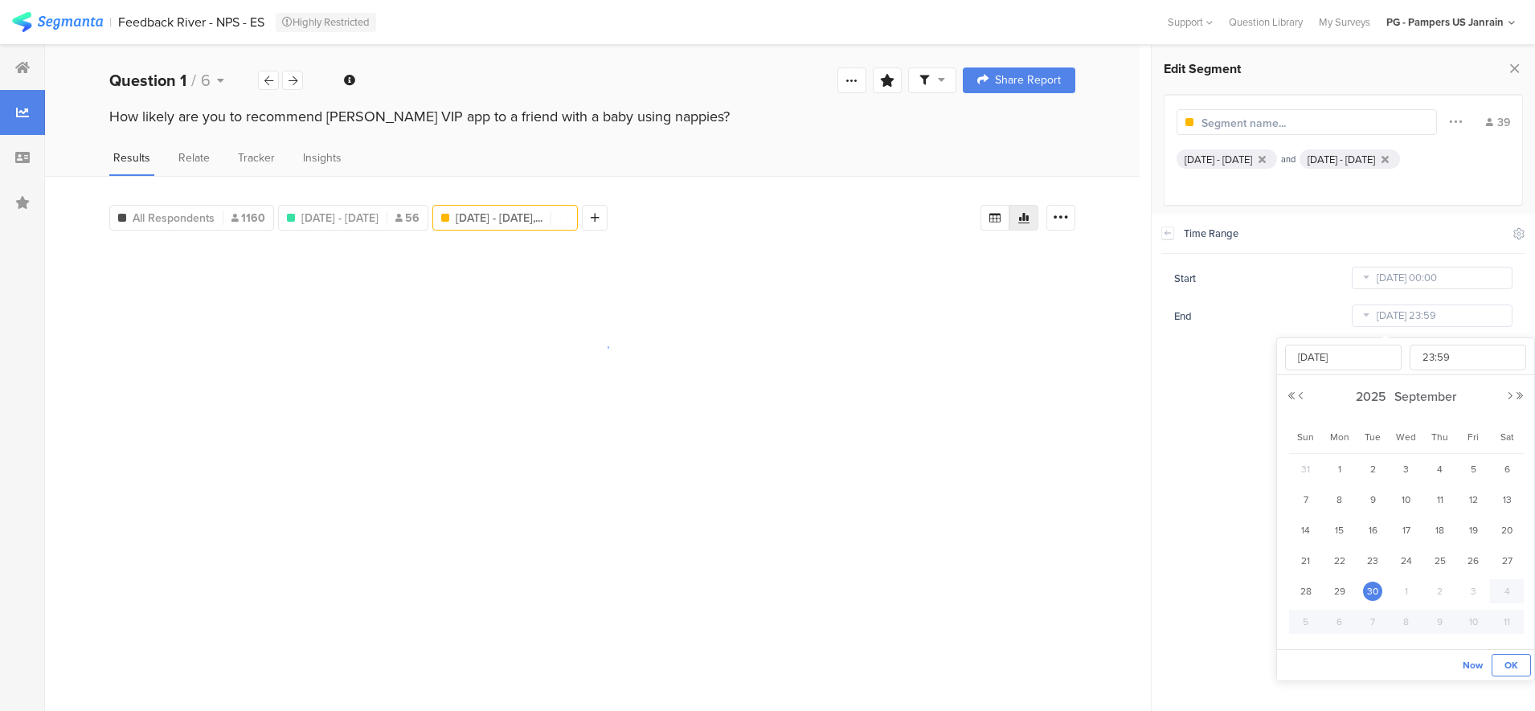
click at [1503, 666] on button "OK" at bounding box center [1510, 665] width 39 height 23
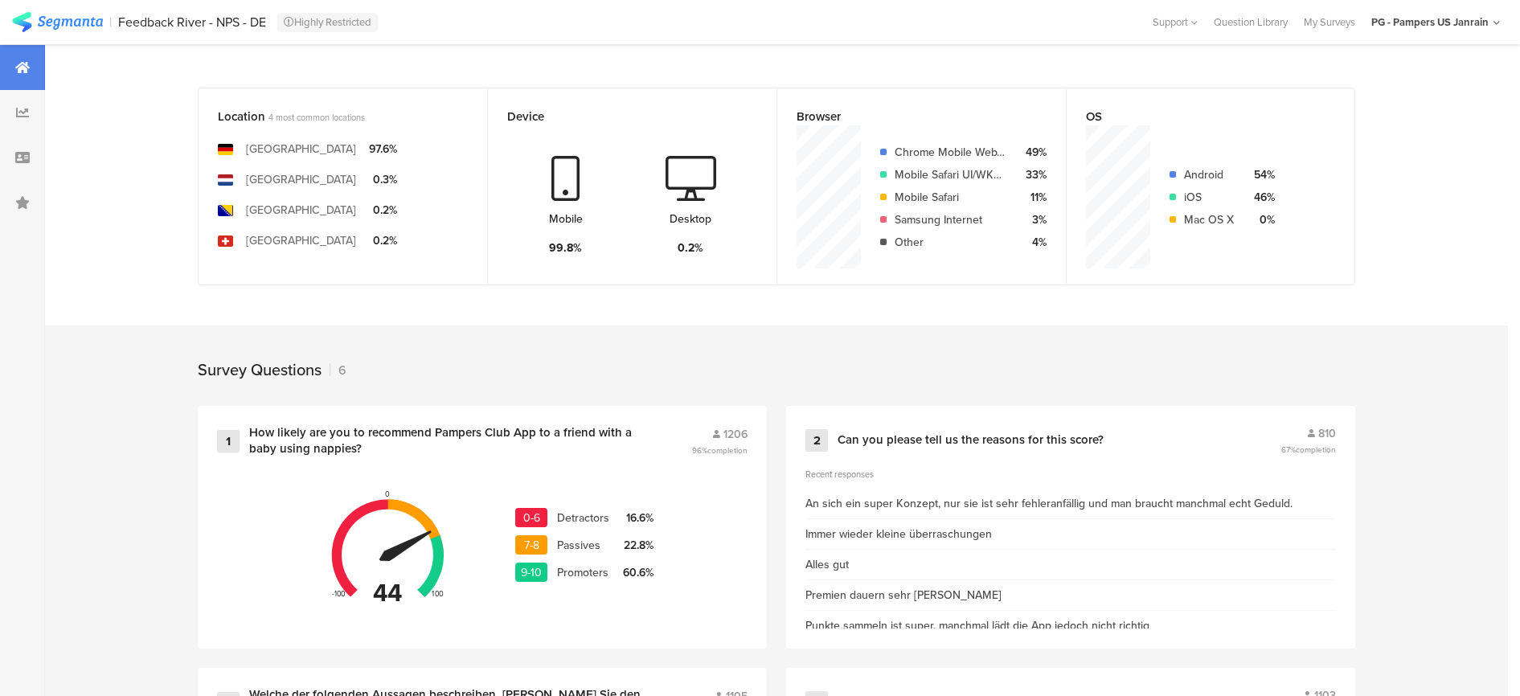
scroll to position [402, 0]
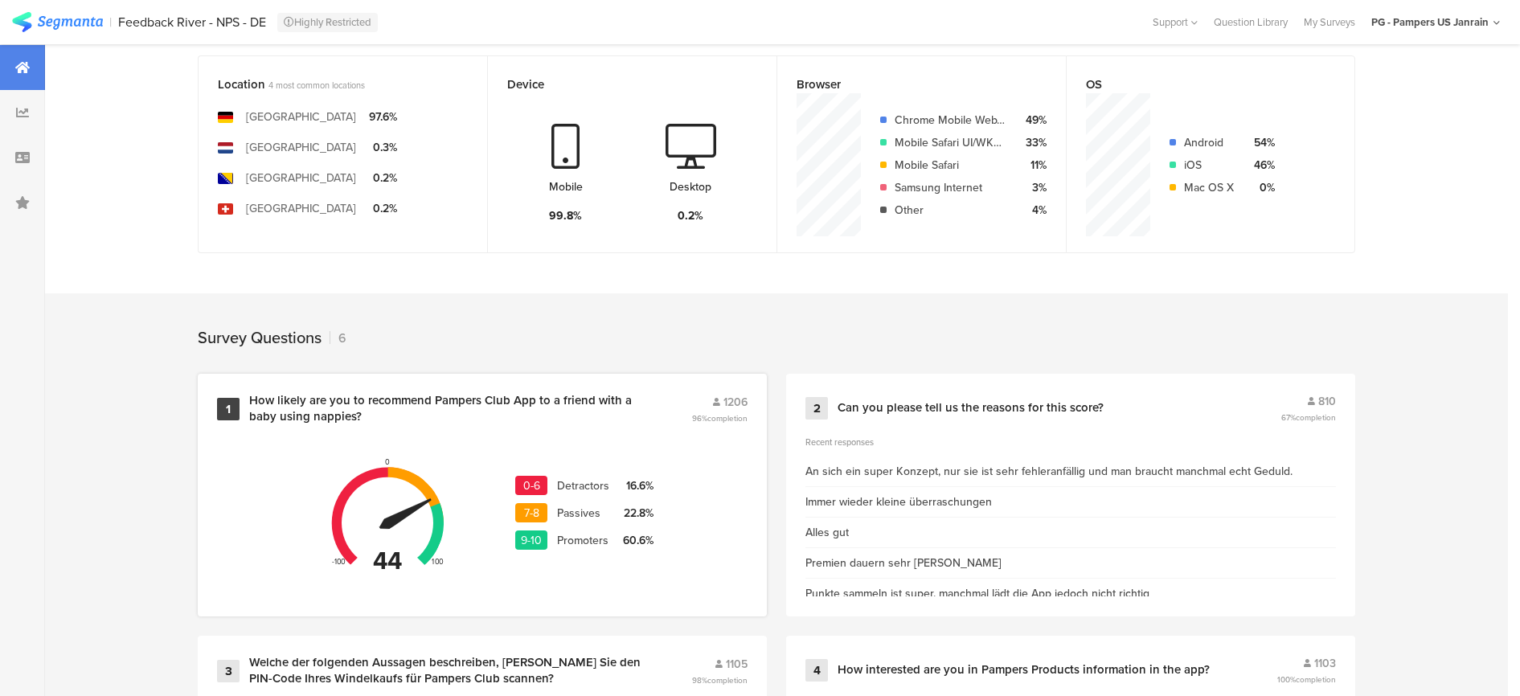
click at [557, 415] on div "How likely are you to recommend Pampers Club App to a friend with a baby using …" at bounding box center [450, 408] width 403 height 31
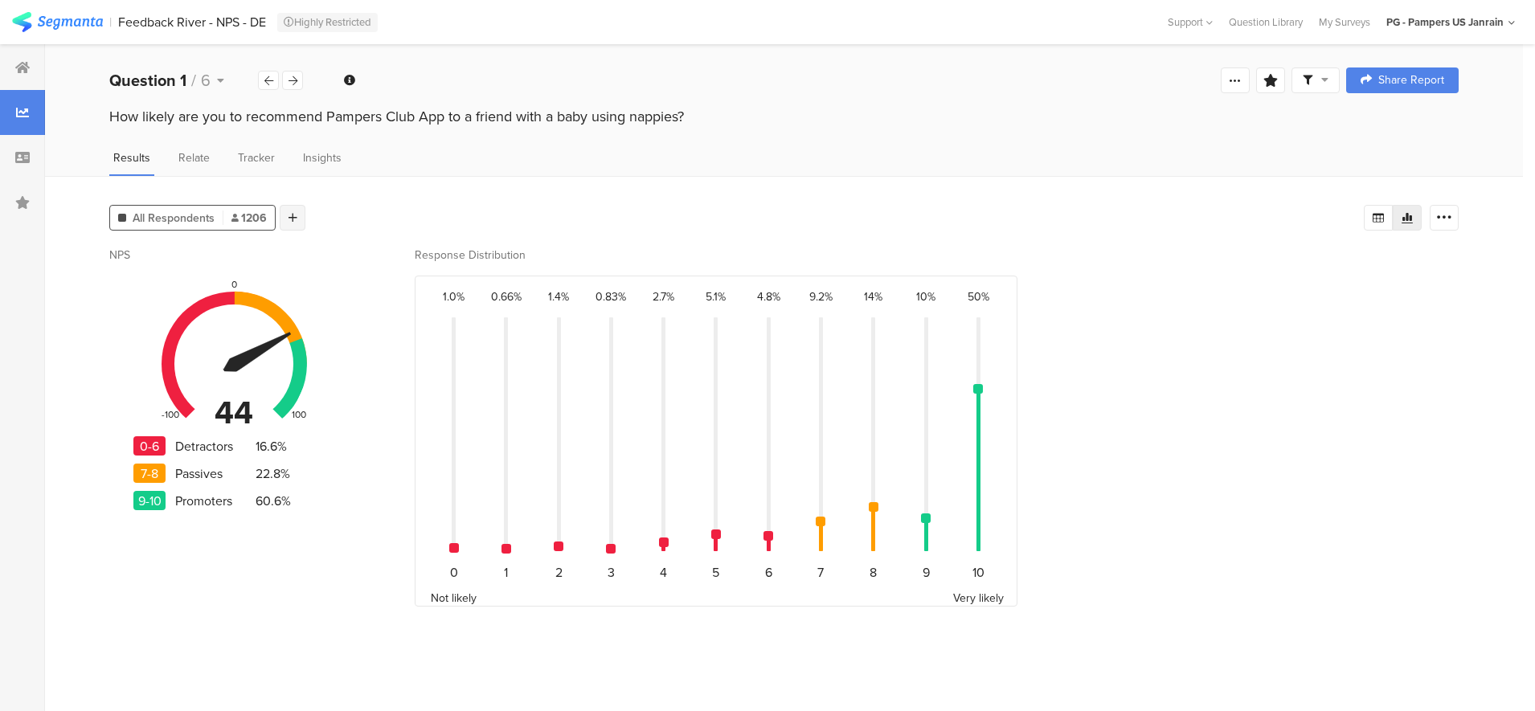
click at [297, 209] on div at bounding box center [293, 218] width 26 height 26
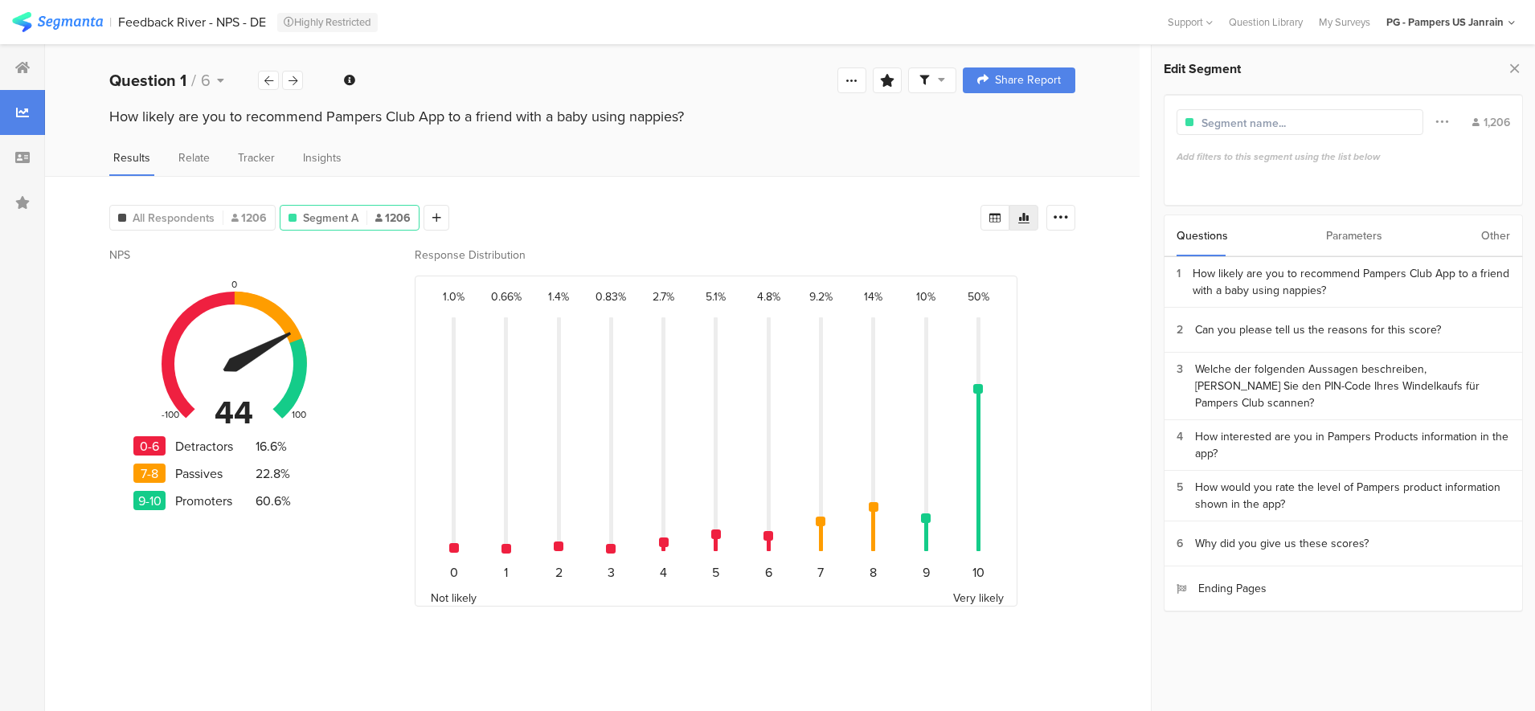
click at [1377, 235] on div "Parameters" at bounding box center [1354, 235] width 56 height 41
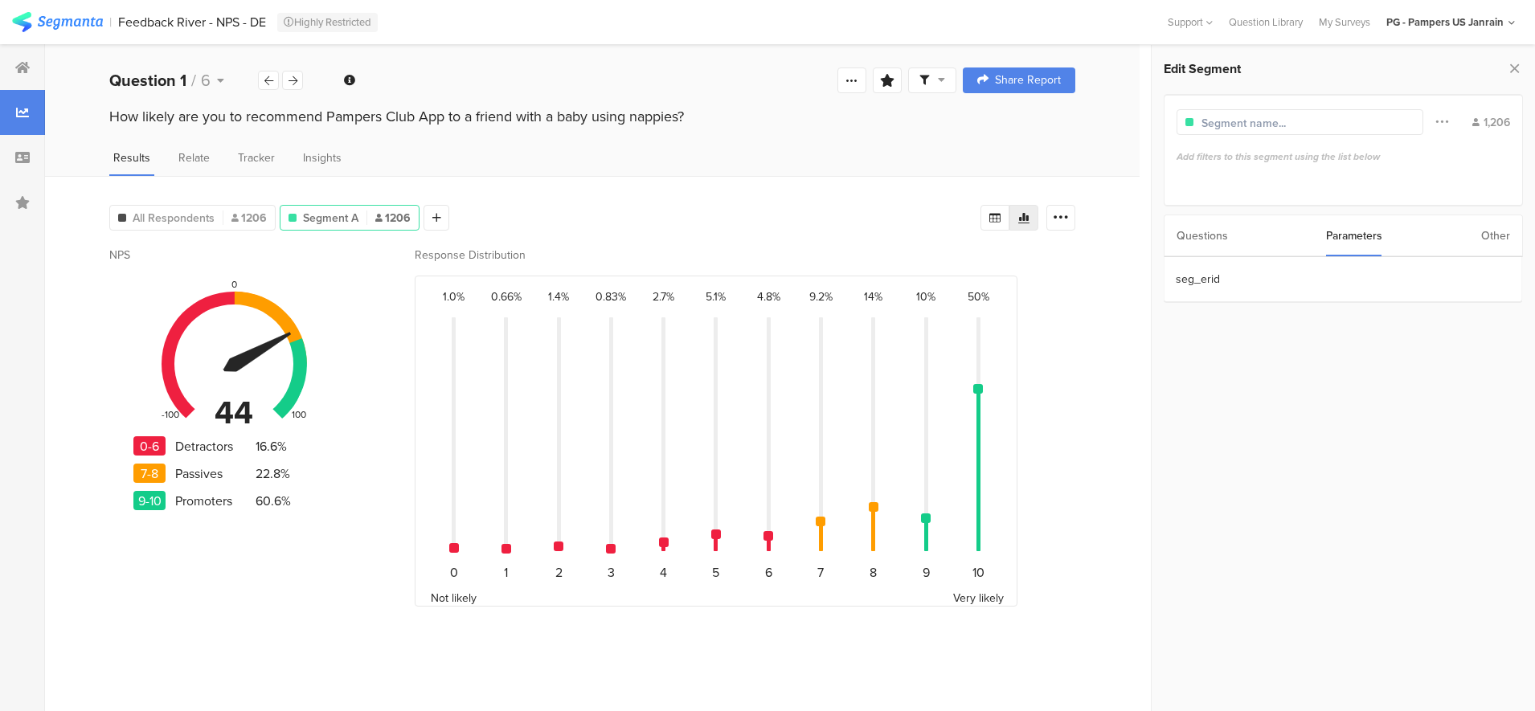
click at [1472, 248] on div "Questions Parameters Other" at bounding box center [1344, 236] width 360 height 43
click at [1498, 228] on div "Other" at bounding box center [1495, 235] width 29 height 41
click at [1262, 293] on section "Time Range" at bounding box center [1343, 279] width 358 height 45
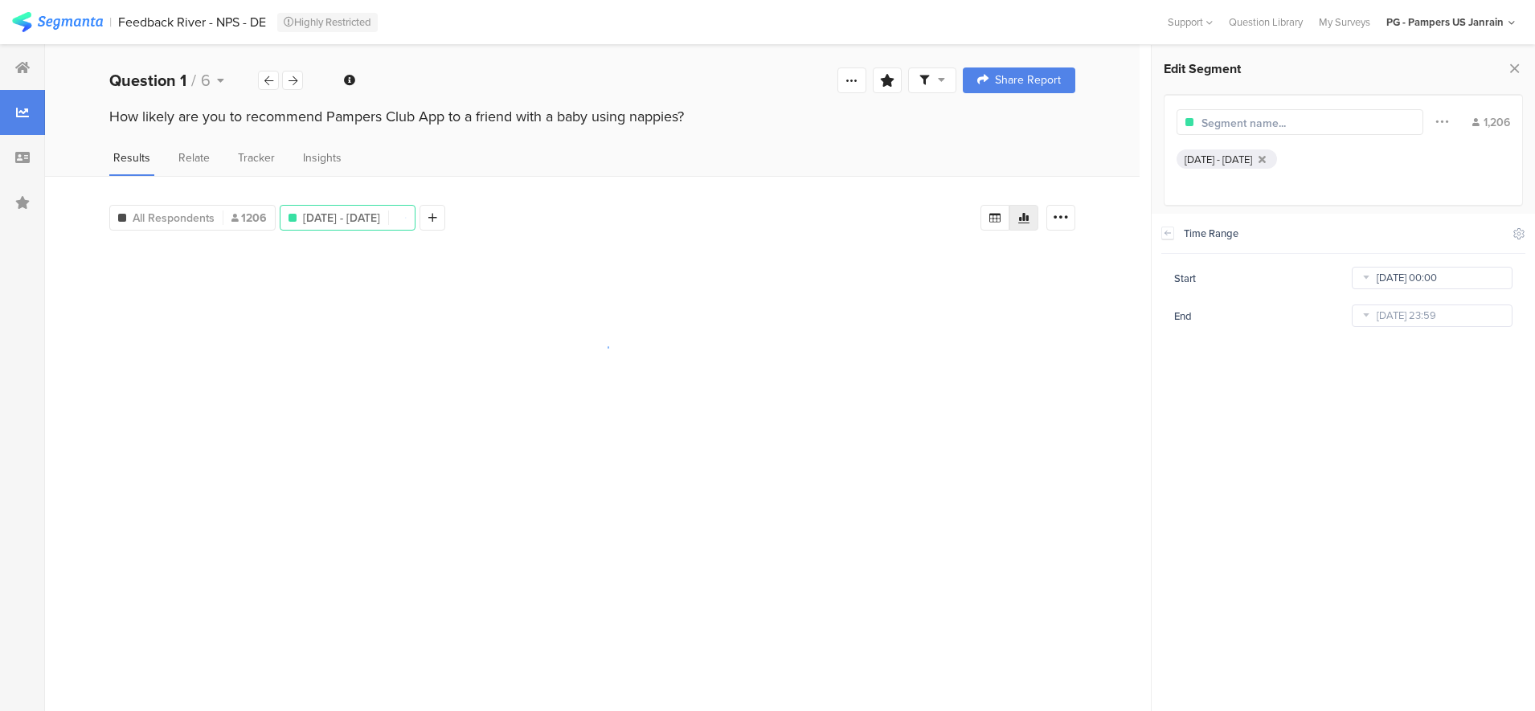
click at [1405, 277] on input "May 23 2023 00:00" at bounding box center [1432, 278] width 161 height 23
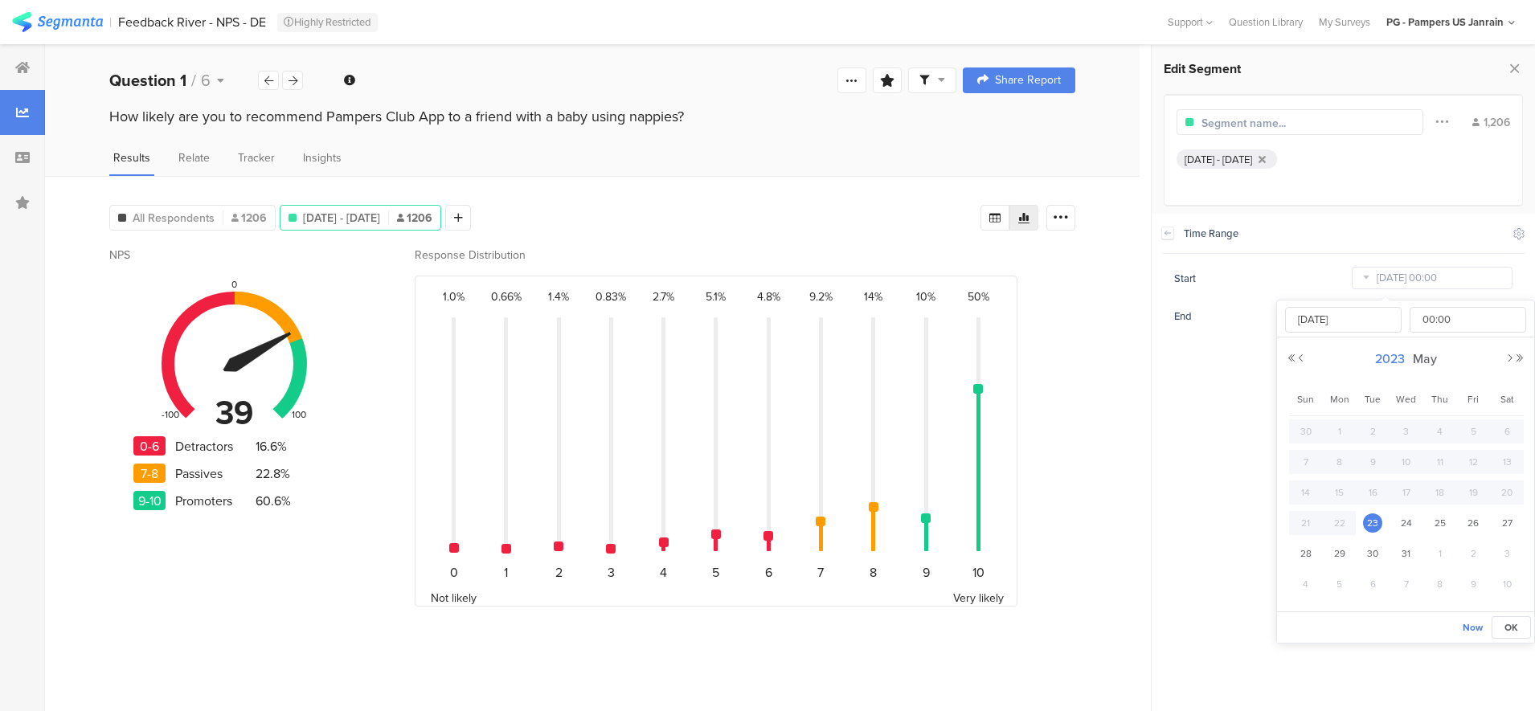
click at [1393, 354] on span "2023" at bounding box center [1390, 359] width 38 height 18
click at [1388, 473] on link "2025" at bounding box center [1376, 468] width 39 height 26
click at [1510, 466] on link "Aug" at bounding box center [1494, 468] width 39 height 26
click at [1467, 435] on span "1" at bounding box center [1472, 431] width 19 height 19
type input "Aug 01 2025 00:00"
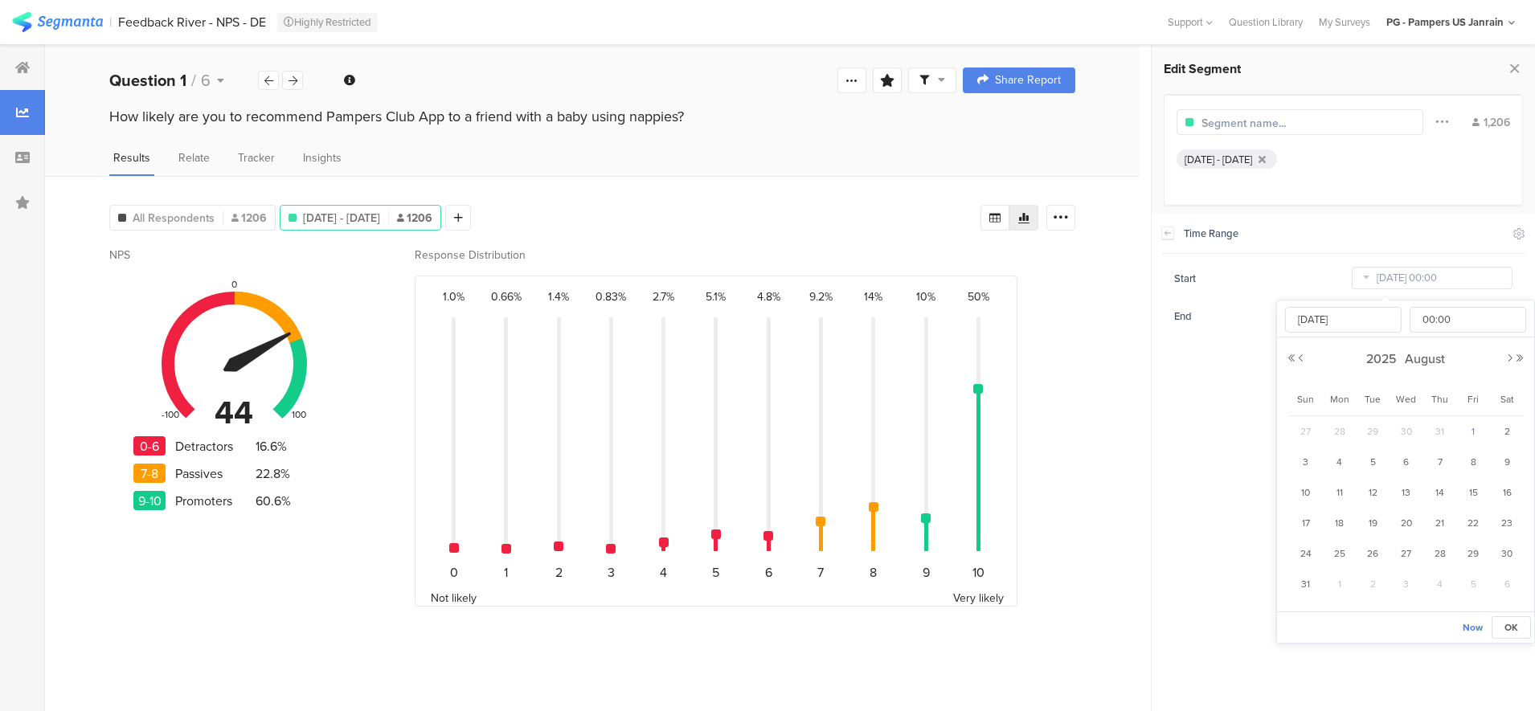
type input "Aug 01 2025"
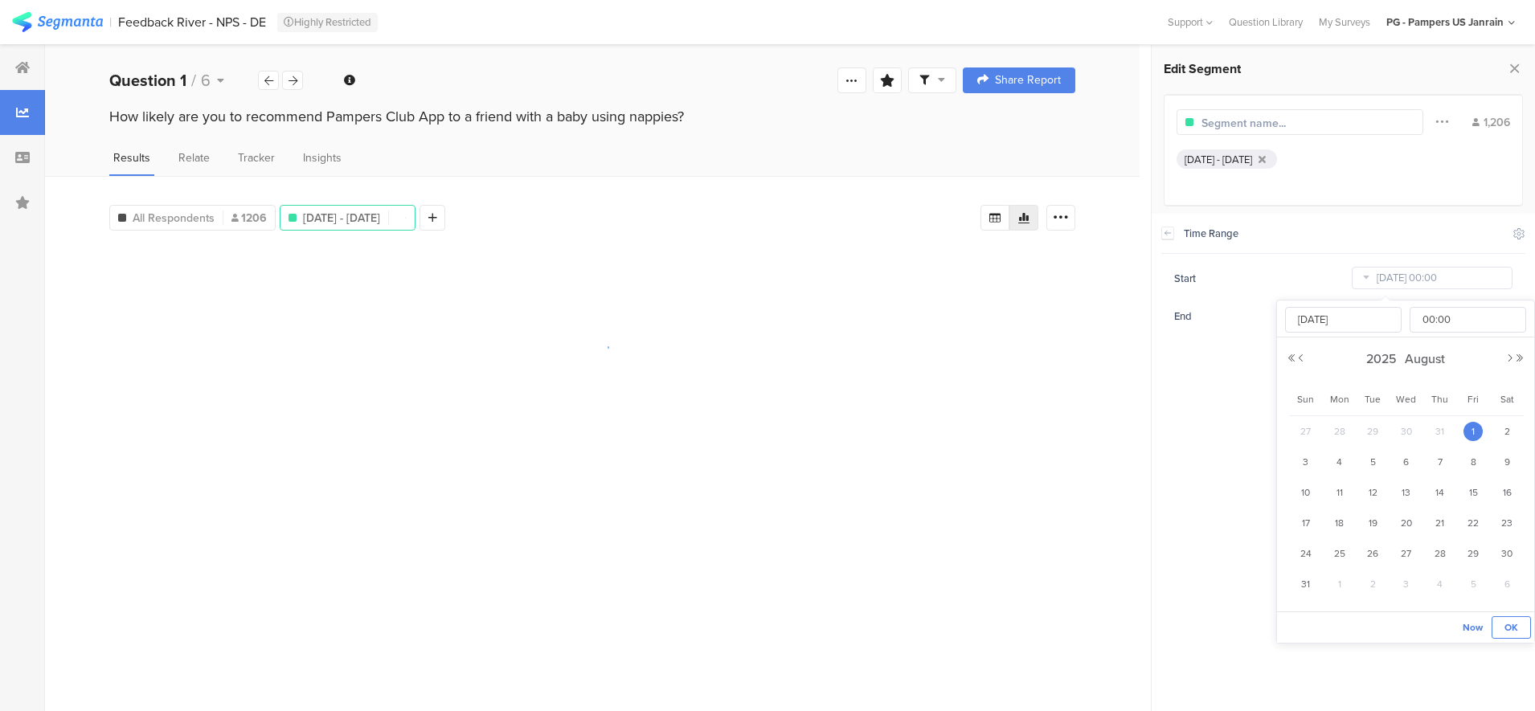
drag, startPoint x: 1502, startPoint y: 635, endPoint x: 1494, endPoint y: 609, distance: 26.9
click at [1501, 635] on button "OK" at bounding box center [1510, 627] width 39 height 23
click at [1377, 319] on input "Oct 01 2025 23:59" at bounding box center [1432, 316] width 161 height 23
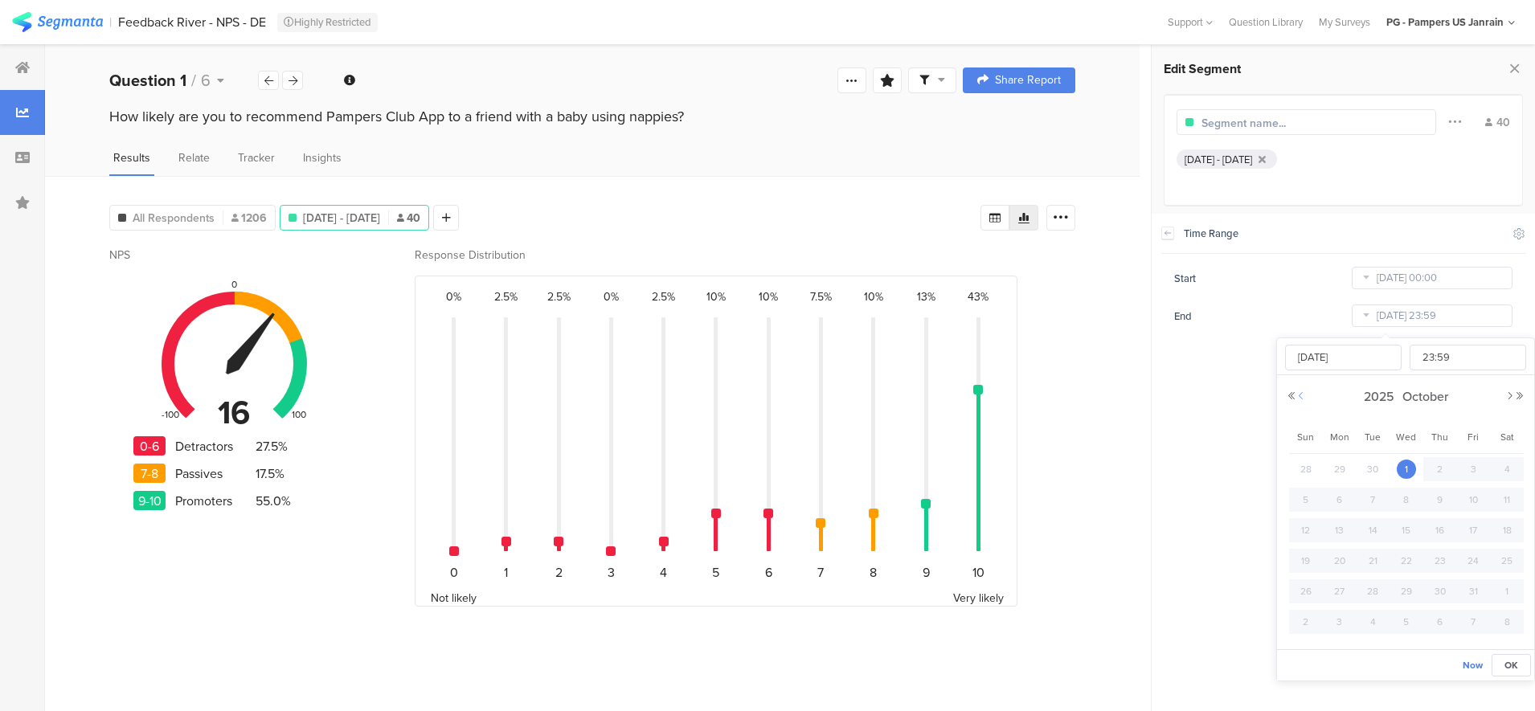
click at [1304, 396] on button "Previous Month" at bounding box center [1301, 396] width 10 height 10
click at [1292, 394] on button "Previous Year" at bounding box center [1292, 396] width 10 height 10
click at [1299, 393] on button "Previous Month" at bounding box center [1301, 396] width 10 height 10
click at [1385, 392] on span "2024" at bounding box center [1382, 396] width 38 height 18
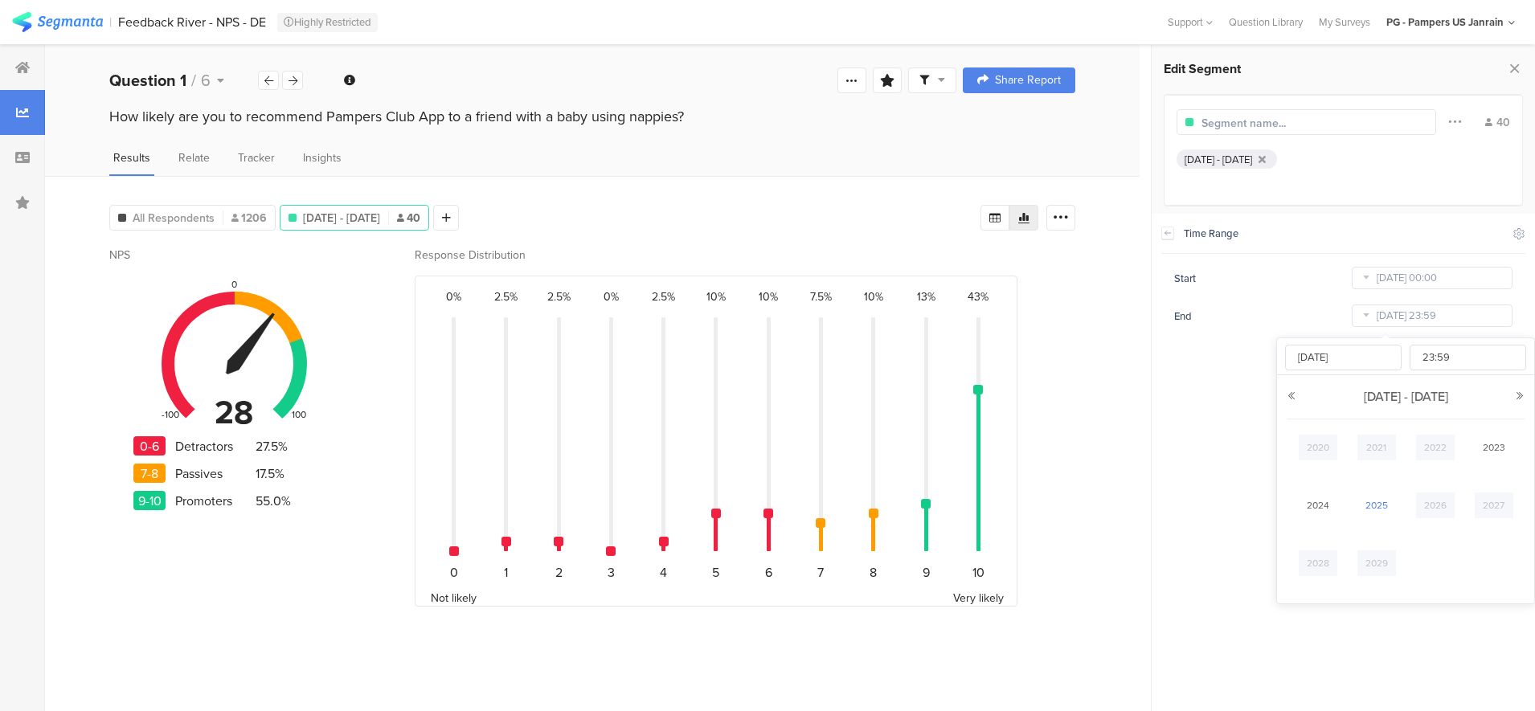
click at [1370, 509] on link "2025" at bounding box center [1376, 506] width 39 height 26
click at [1487, 513] on link "Aug" at bounding box center [1494, 506] width 39 height 26
click at [1299, 632] on div "31" at bounding box center [1306, 622] width 34 height 24
type input "Aug 31 2025 23:59"
type input "Aug 31 2025"
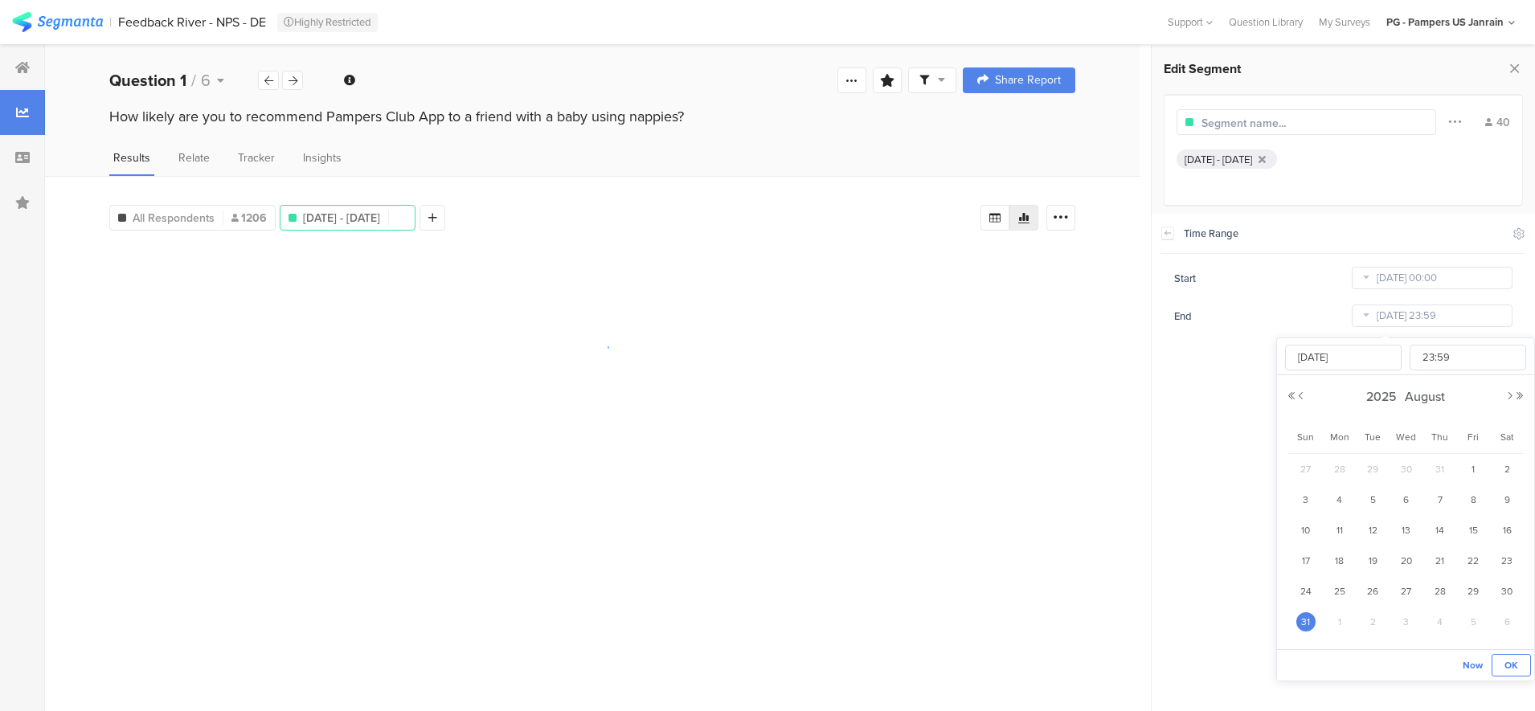
click at [1506, 667] on span "OK" at bounding box center [1511, 665] width 14 height 14
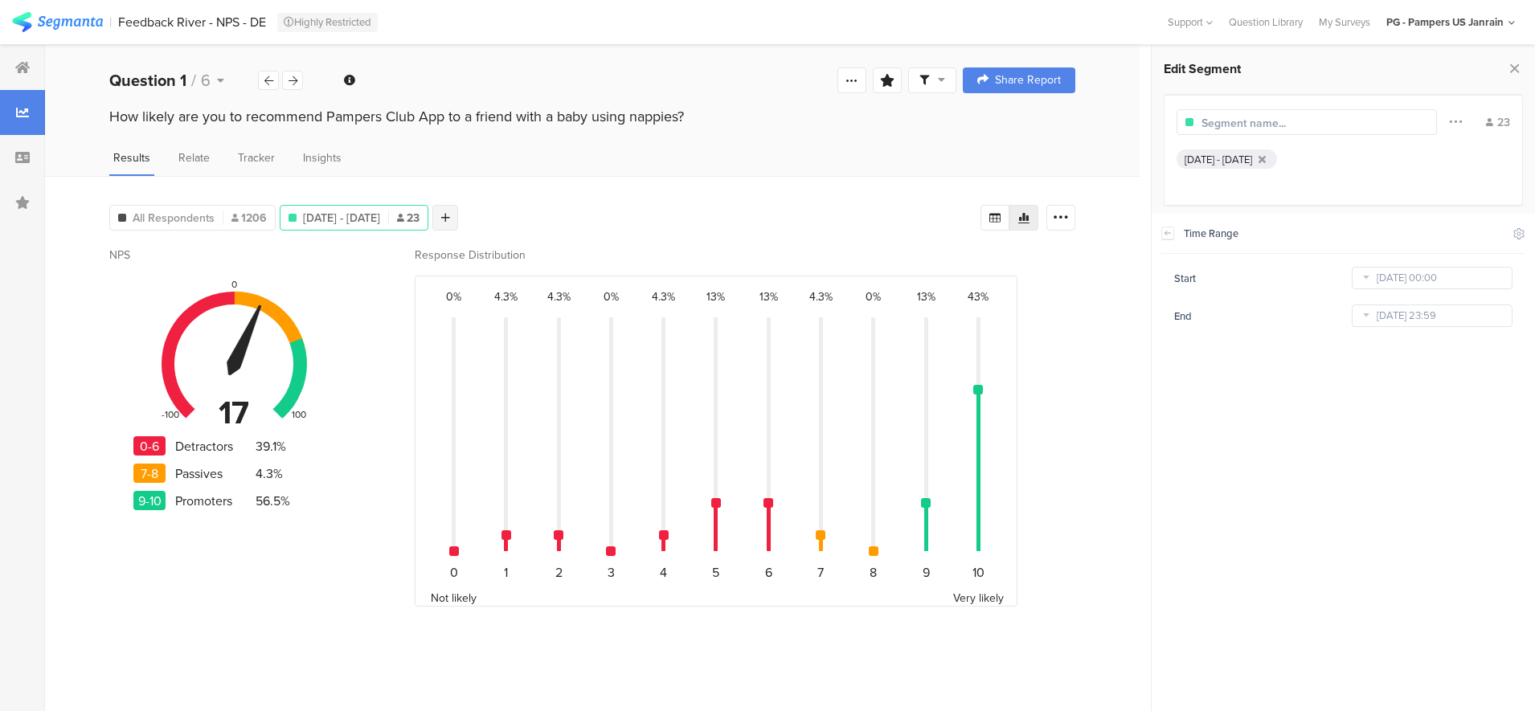
click at [458, 215] on div at bounding box center [445, 218] width 26 height 26
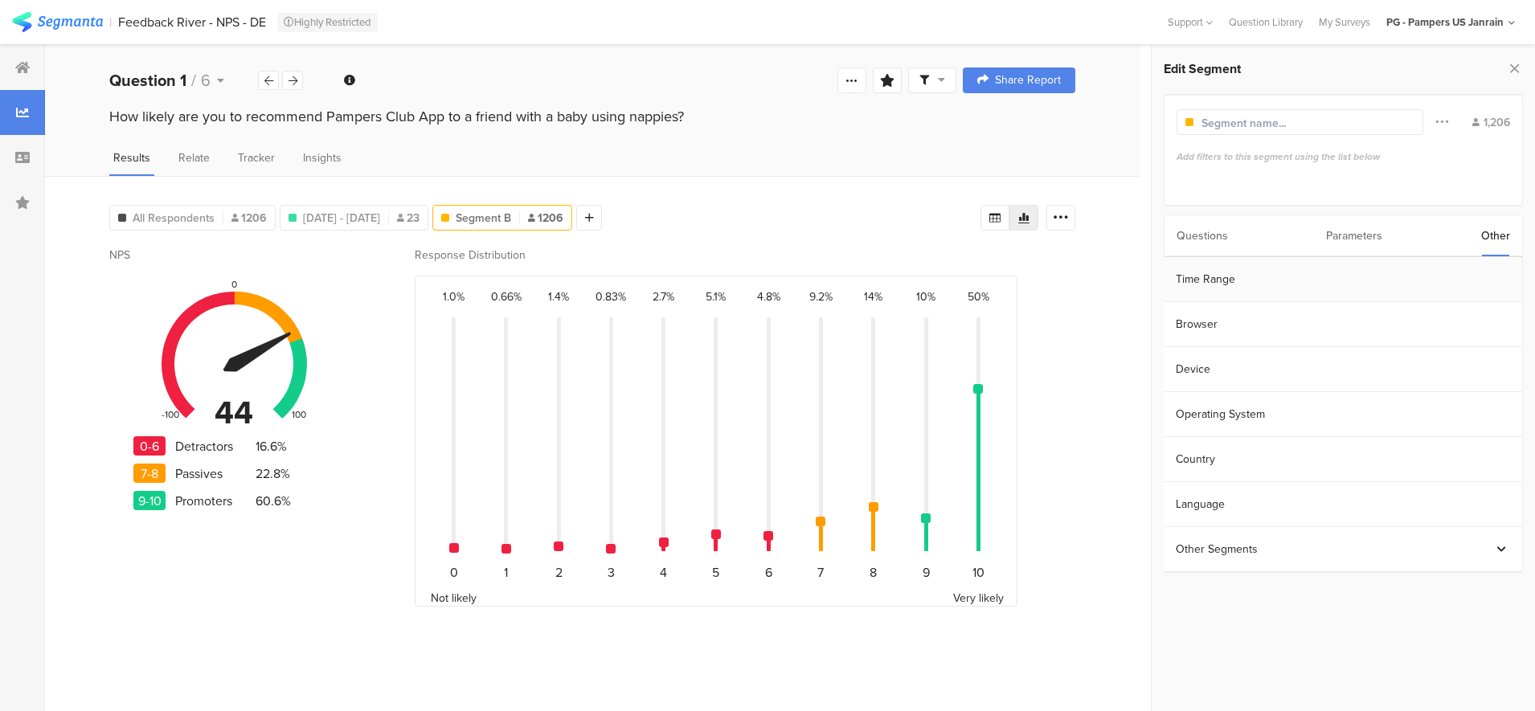
click at [1250, 271] on section "Time Range" at bounding box center [1343, 279] width 358 height 45
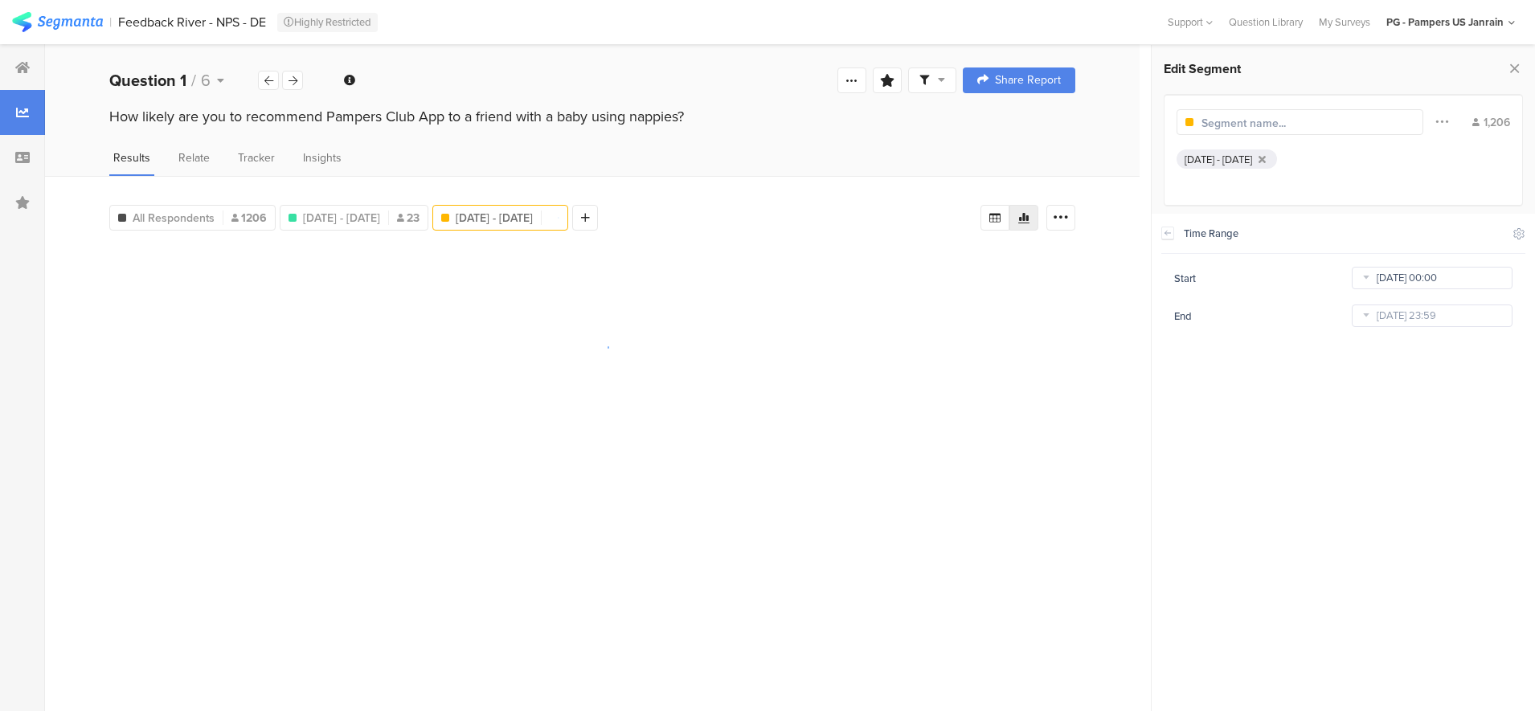
click at [1444, 280] on input "May 23 2023 00:00" at bounding box center [1432, 278] width 161 height 23
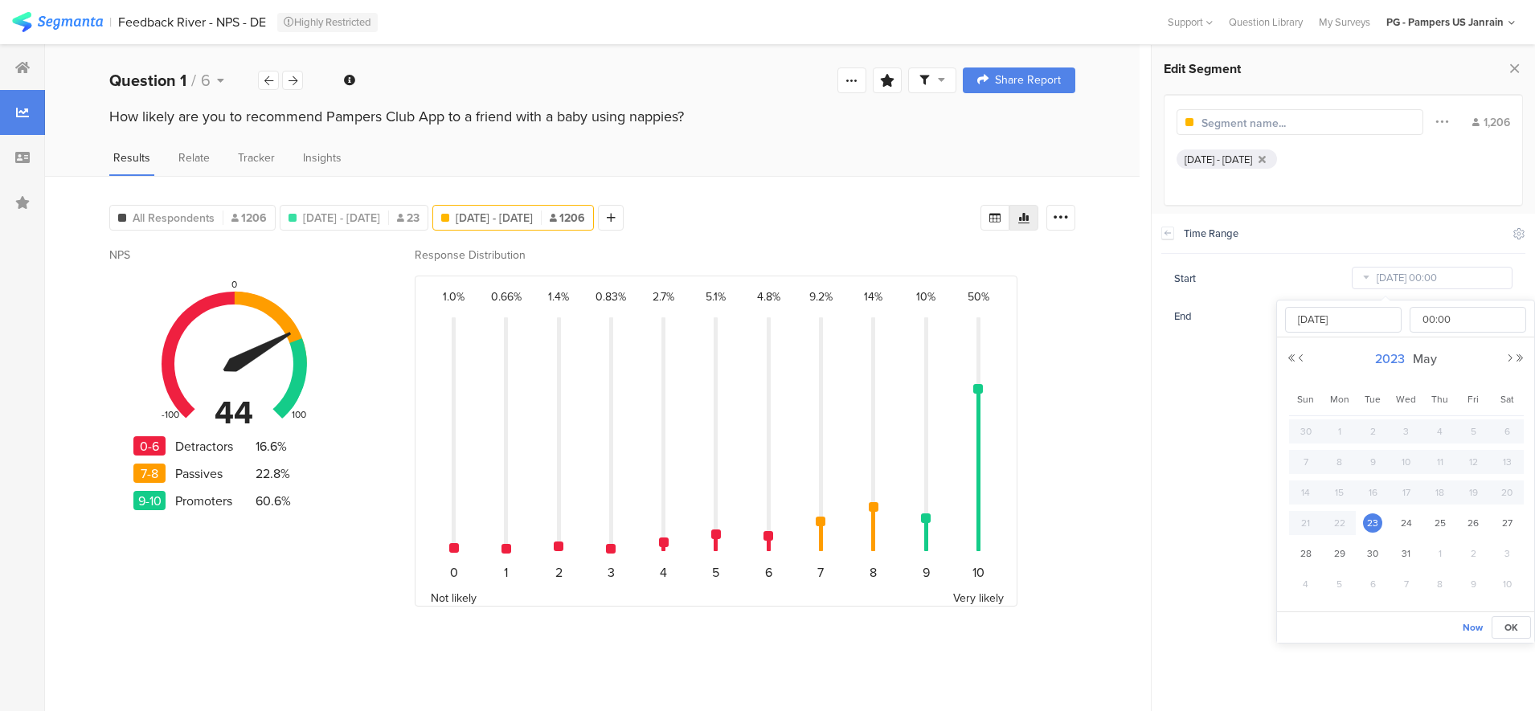
click at [1396, 360] on span "2023" at bounding box center [1390, 359] width 38 height 18
click at [1382, 473] on link "2025" at bounding box center [1376, 468] width 39 height 26
click at [1324, 530] on link "Sep" at bounding box center [1318, 526] width 39 height 26
click at [1344, 434] on span "1" at bounding box center [1339, 431] width 19 height 19
type input "Sep 01 2025 00:00"
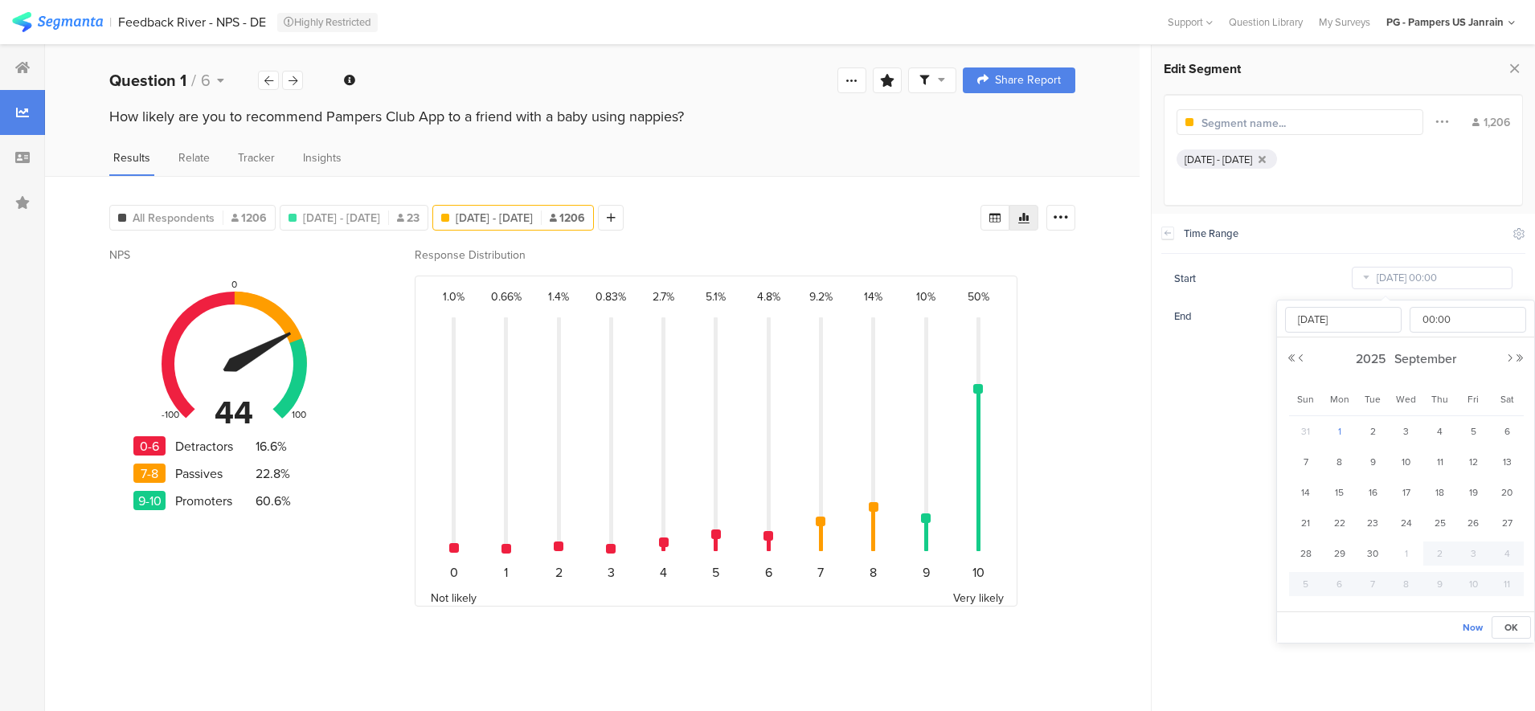
type input "Sep 01 2025"
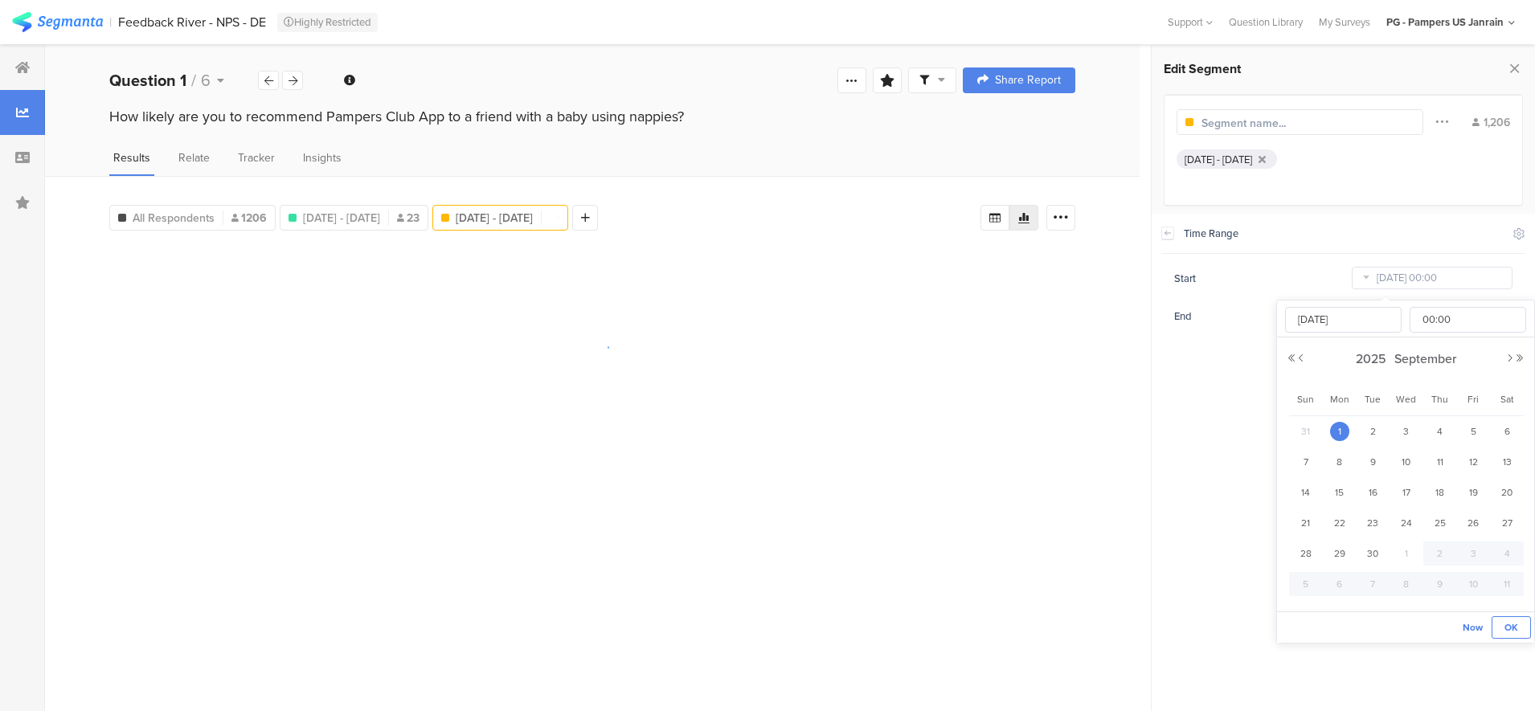
click at [1516, 630] on span "OK" at bounding box center [1511, 627] width 14 height 14
click at [1385, 308] on input "Oct 01 2025 23:59" at bounding box center [1432, 316] width 161 height 23
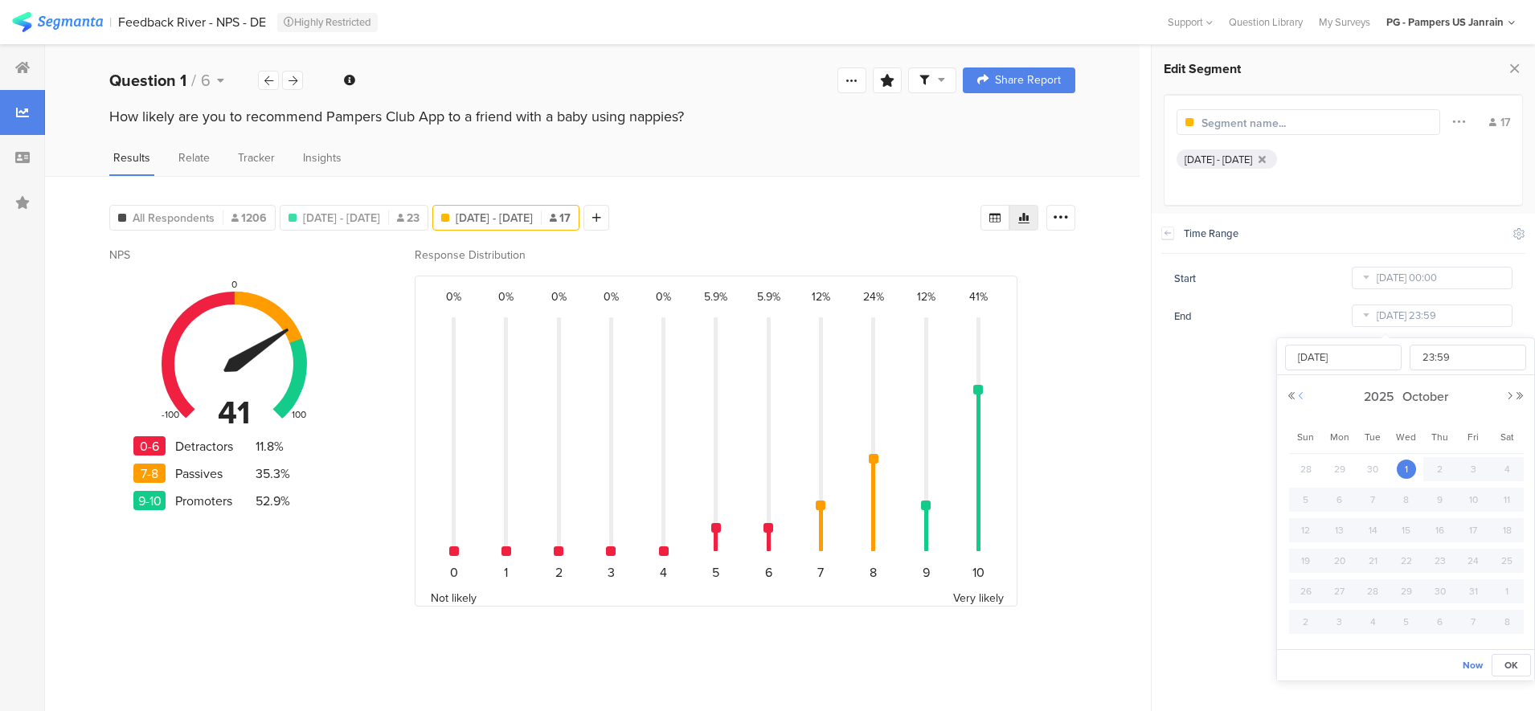
click at [1299, 396] on button "Previous Month" at bounding box center [1301, 396] width 10 height 10
drag, startPoint x: 1383, startPoint y: 599, endPoint x: 1397, endPoint y: 589, distance: 17.8
click at [1381, 596] on div "30" at bounding box center [1373, 591] width 34 height 24
type input "Sep 30 2025 23:59"
type input "Sep 30 2025"
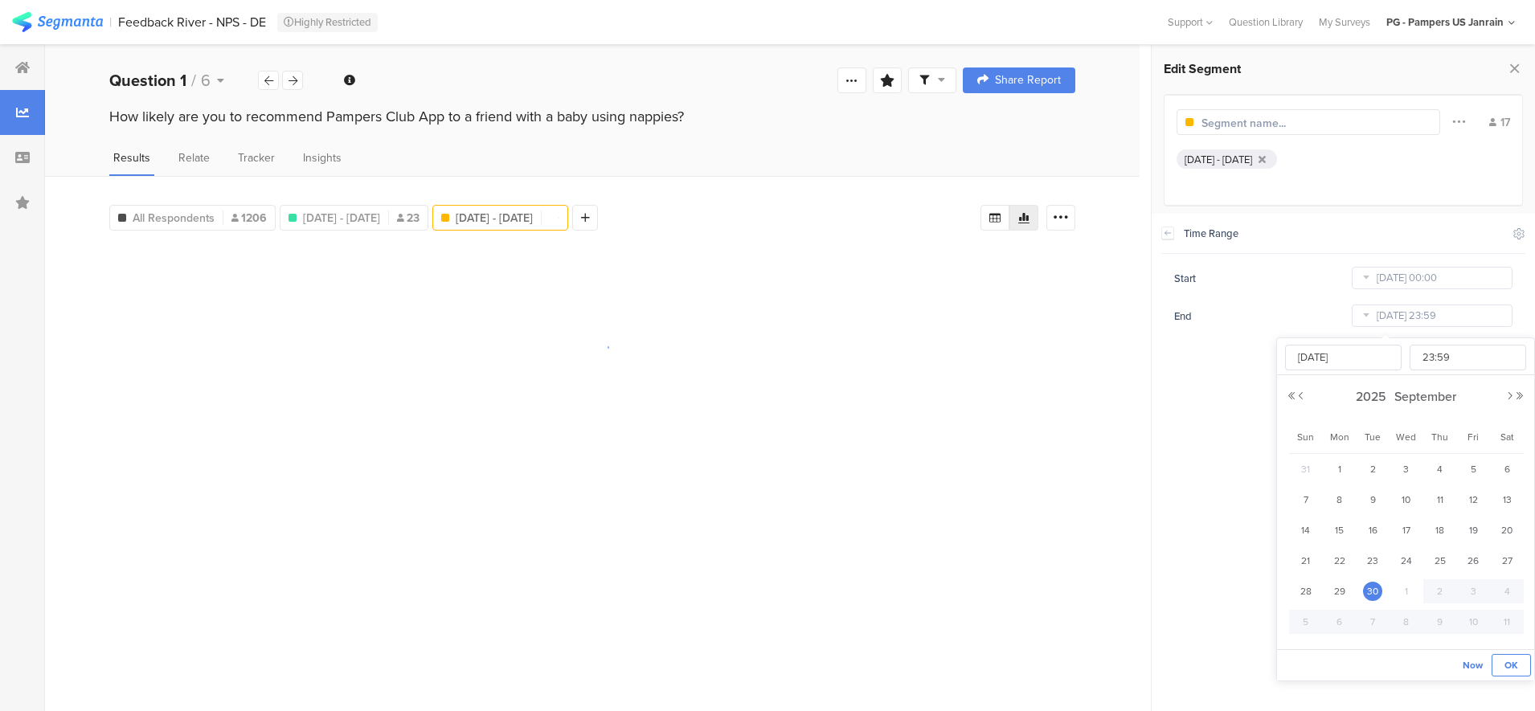
click at [1508, 672] on button "OK" at bounding box center [1510, 665] width 39 height 23
